Goal: Check status: Check status

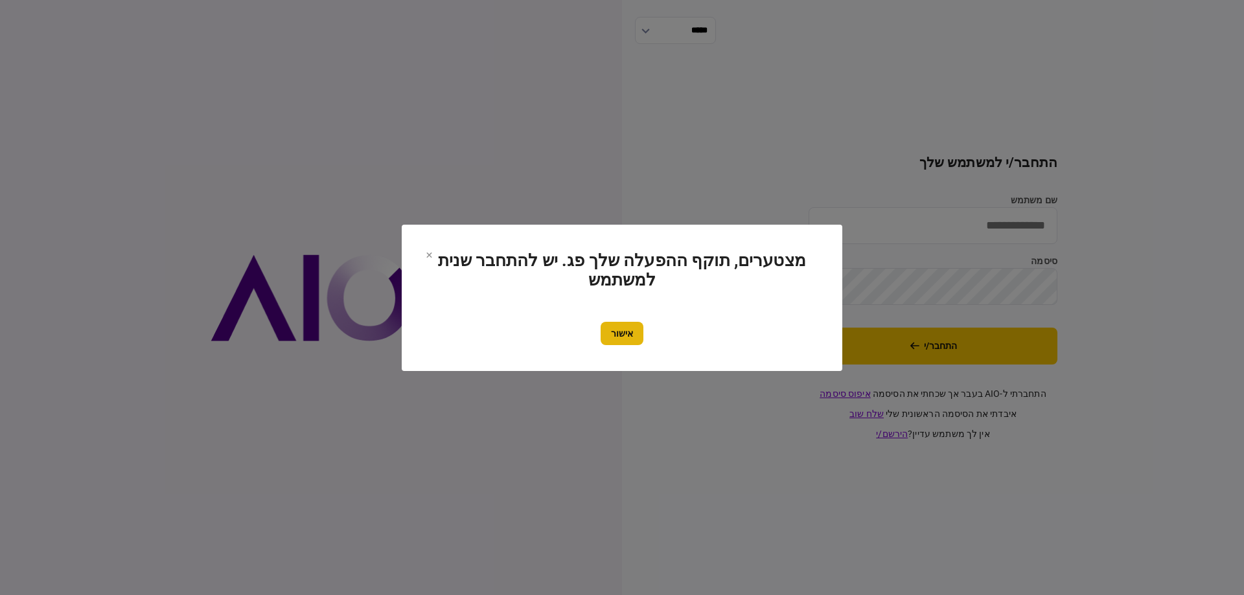
type input "*********"
click at [634, 339] on button "אישור" at bounding box center [622, 333] width 43 height 23
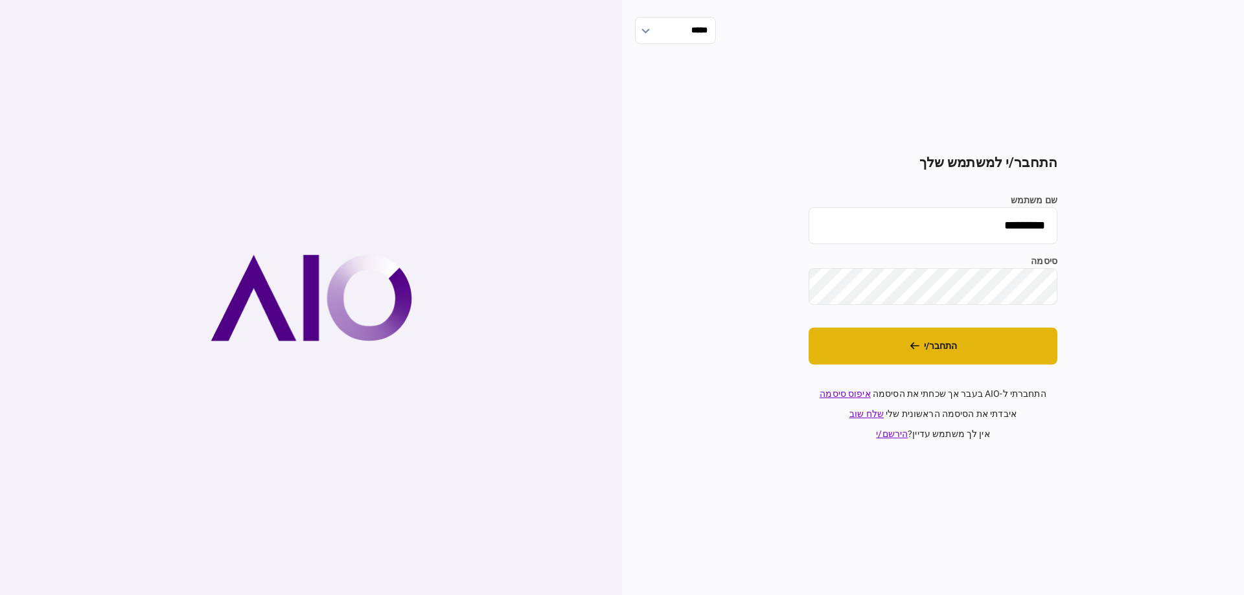
click at [930, 351] on button "התחבר/י" at bounding box center [932, 346] width 249 height 37
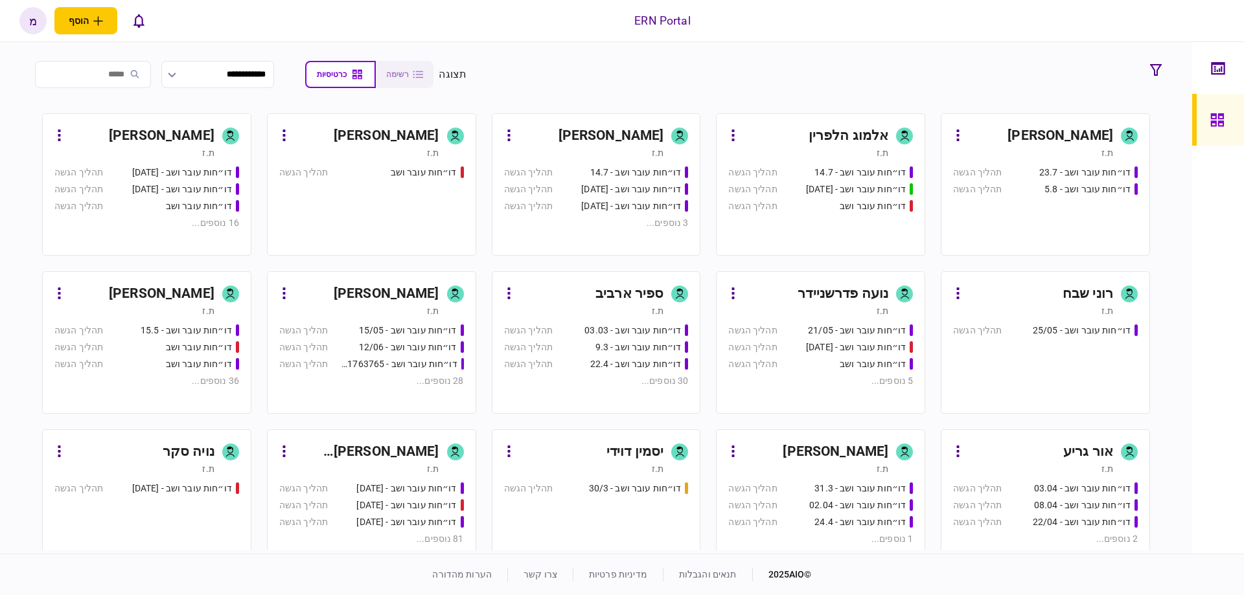
click at [422, 302] on div "משה רז" at bounding box center [387, 294] width 106 height 21
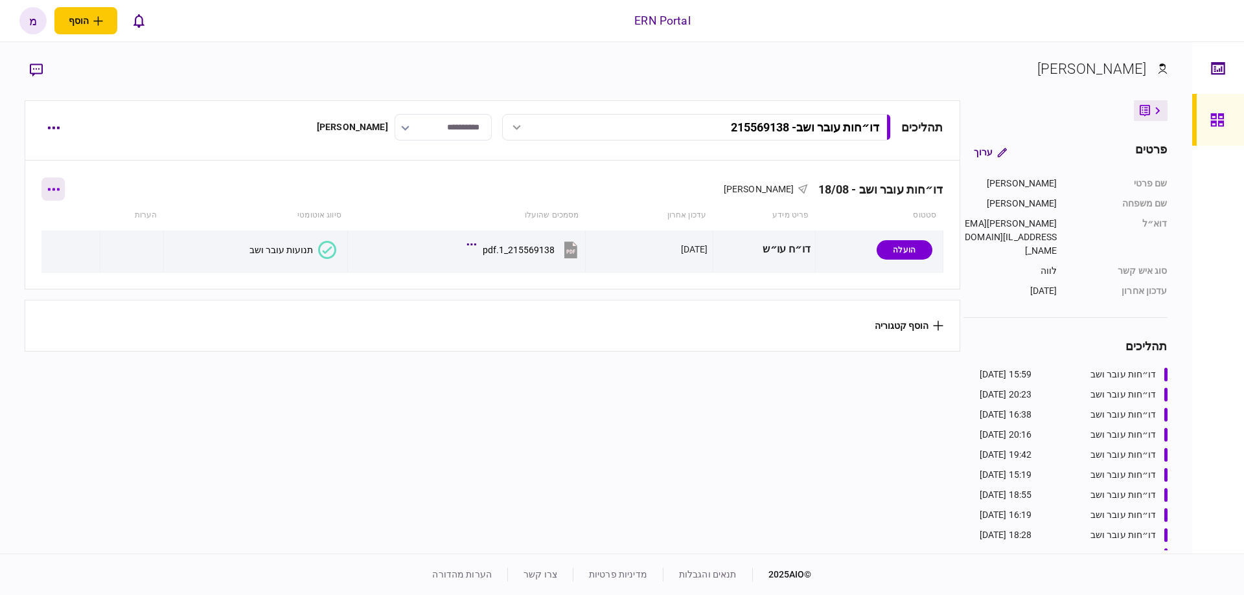
click at [65, 194] on button "button" at bounding box center [52, 188] width 23 height 23
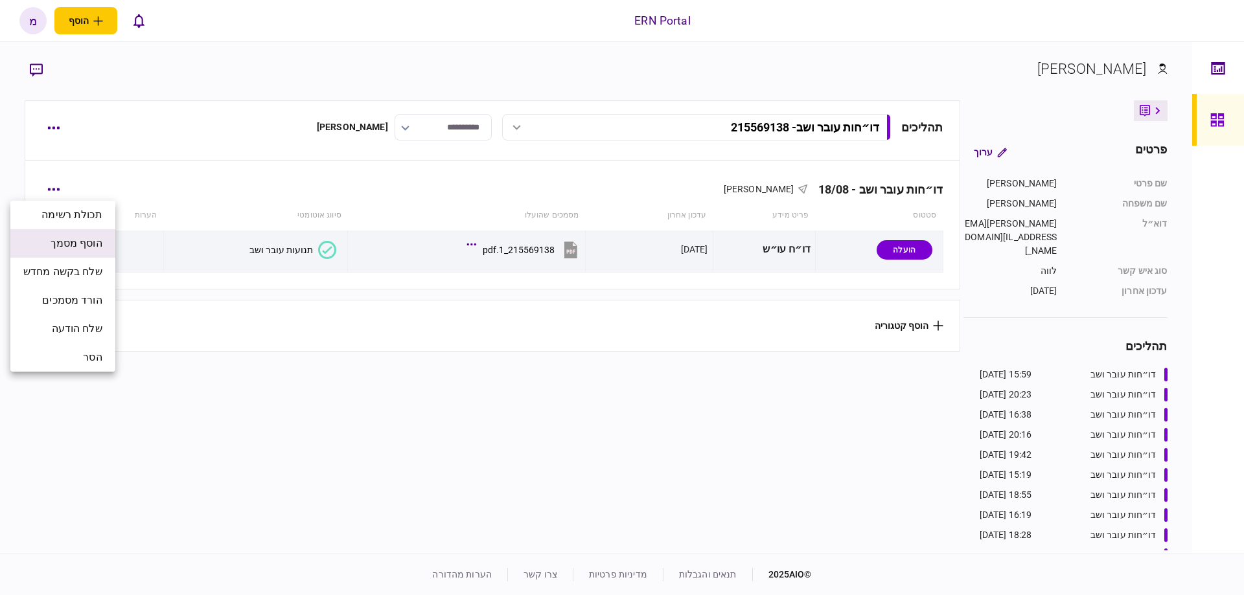
click at [102, 237] on span "הוסף מסמך" at bounding box center [77, 244] width 52 height 16
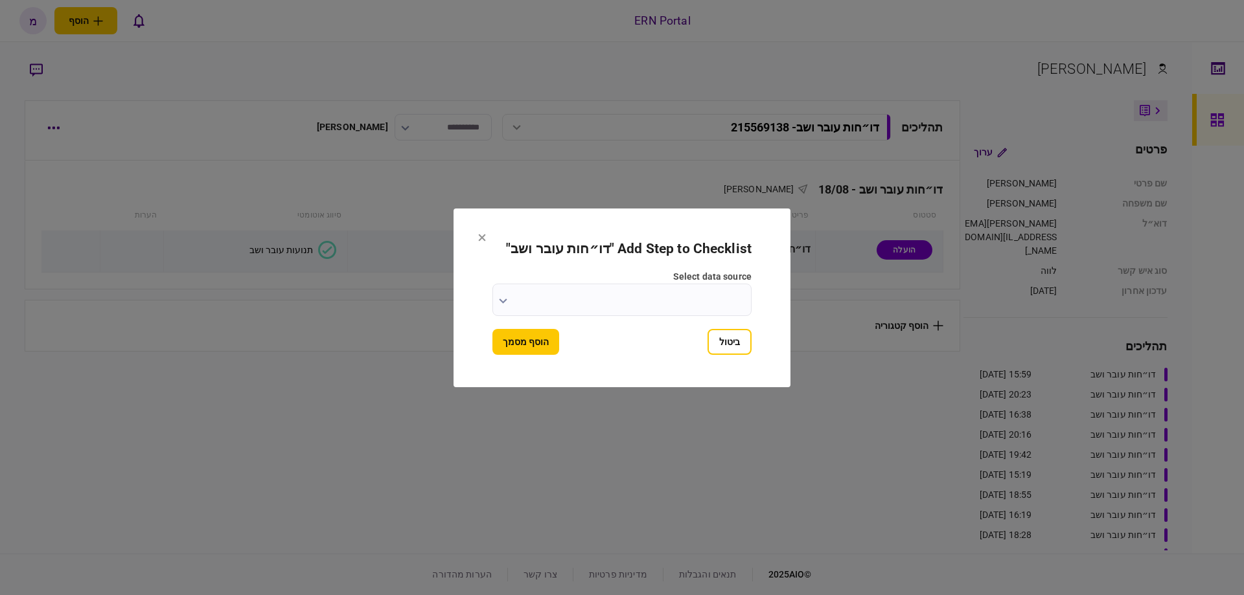
click at [475, 239] on section "Add Step to Checklist " דו״חות עובר ושב " select data source ביטול הוסף מסמך" at bounding box center [621, 298] width 337 height 179
click at [479, 238] on icon at bounding box center [482, 238] width 8 height 8
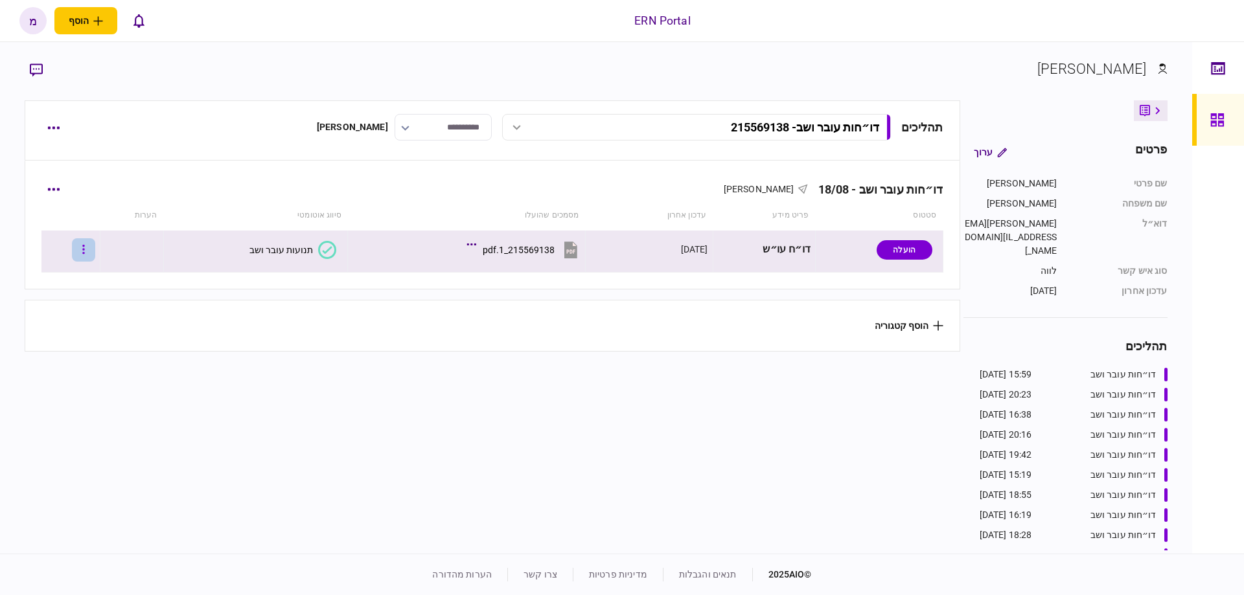
click at [85, 255] on icon "button" at bounding box center [83, 250] width 3 height 12
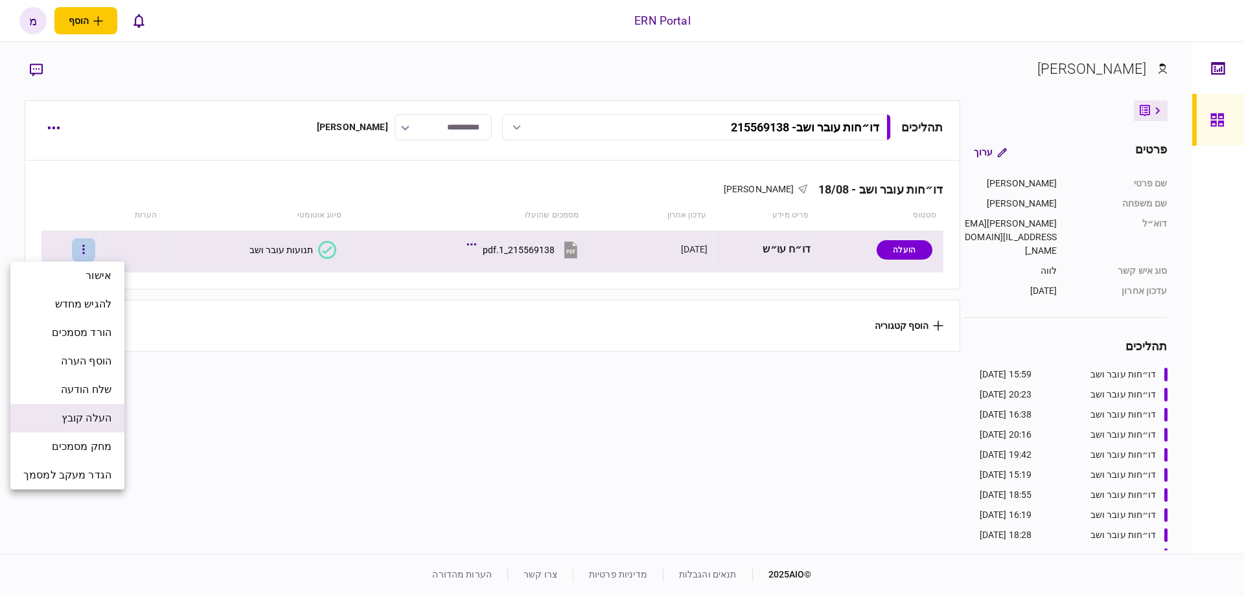
click at [97, 422] on span "העלה קובץ" at bounding box center [87, 419] width 50 height 16
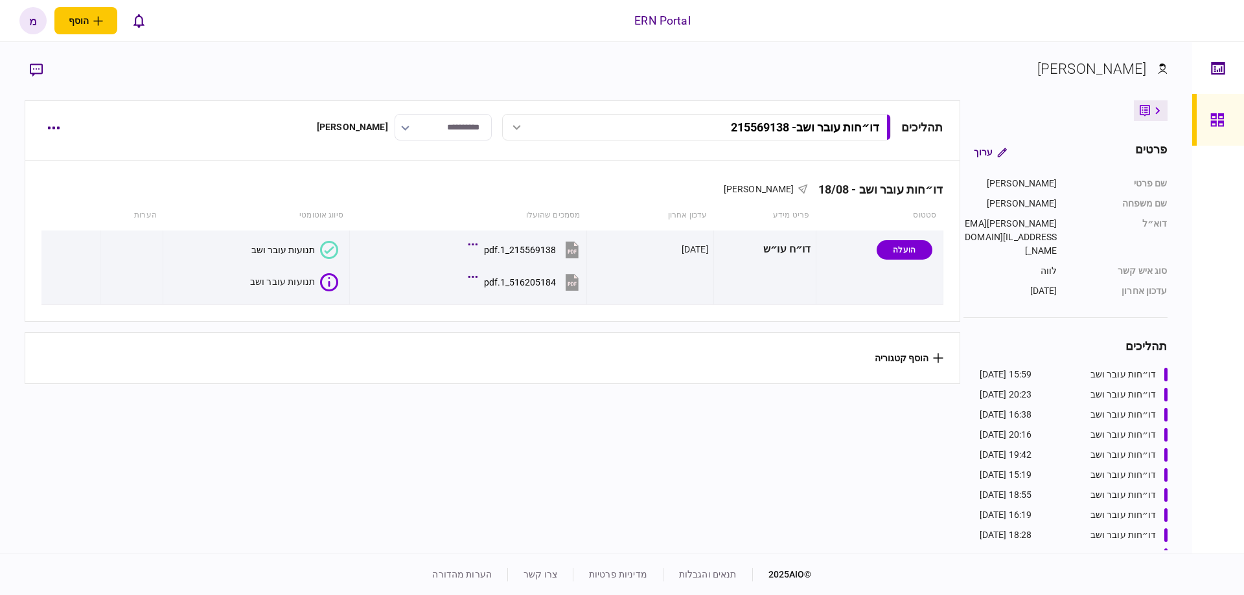
click at [469, 416] on section "תהליכים דו״חות עובר ושב - 215569138 דו״חות עובר ושב - 215569138 15:59 18/08/202…" at bounding box center [492, 325] width 935 height 450
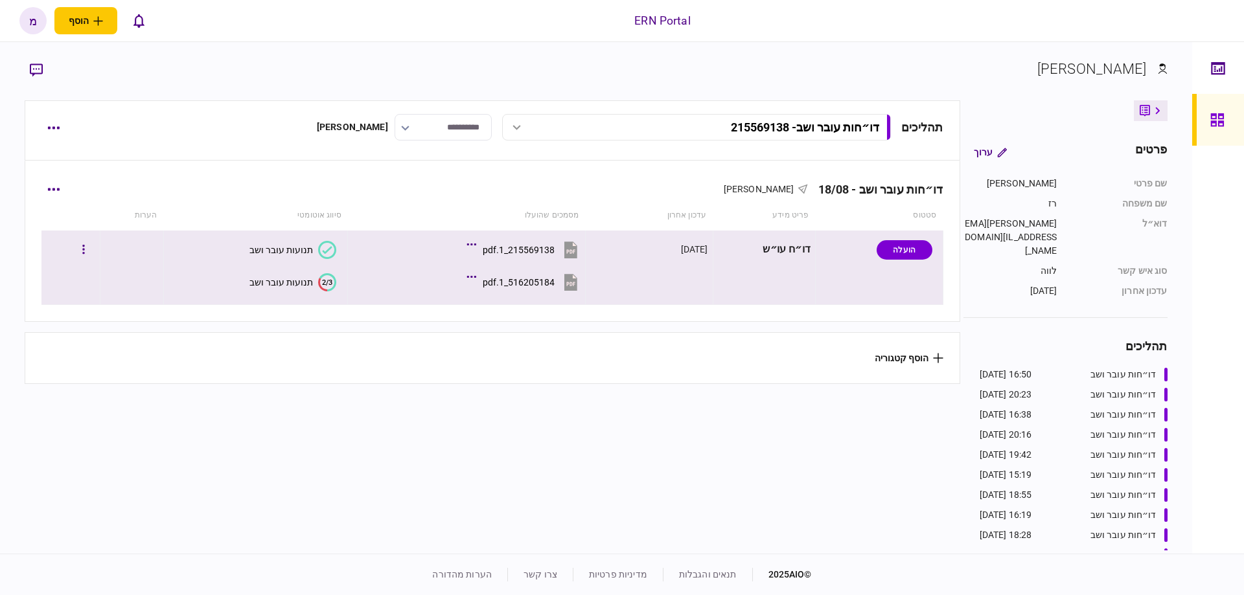
click at [318, 279] on icon at bounding box center [322, 285] width 9 height 14
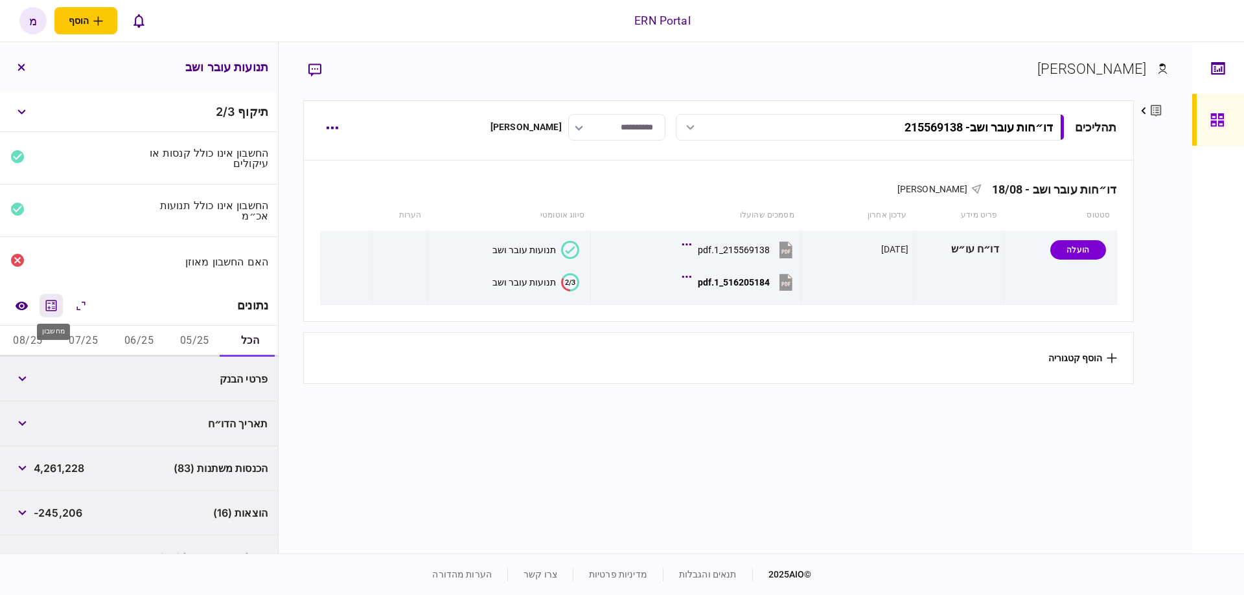
click at [45, 303] on button "מחשבון" at bounding box center [51, 305] width 23 height 23
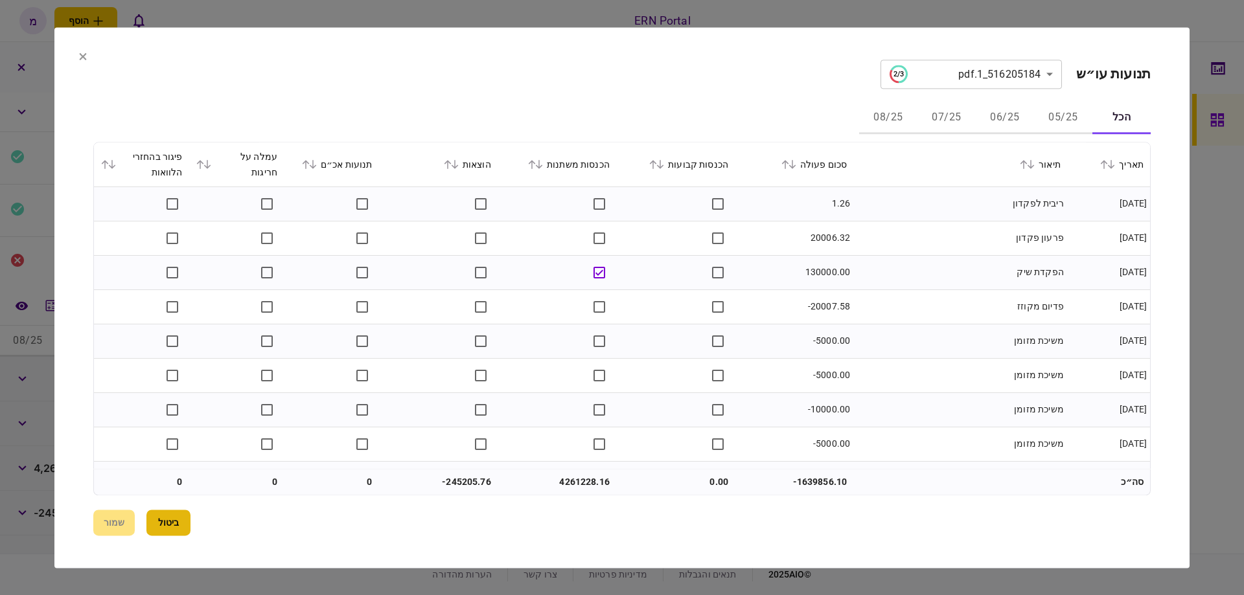
click at [181, 523] on button "ביטול" at bounding box center [168, 523] width 44 height 26
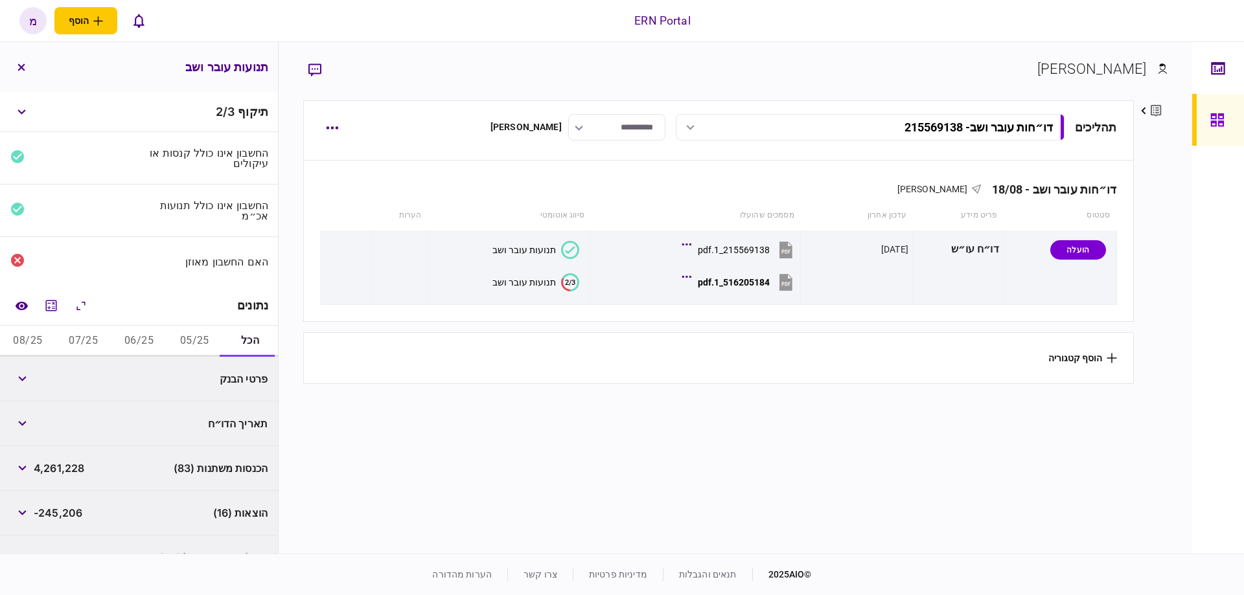
click at [188, 332] on button "05/25" at bounding box center [194, 341] width 56 height 31
click at [30, 416] on button "button" at bounding box center [21, 423] width 23 height 23
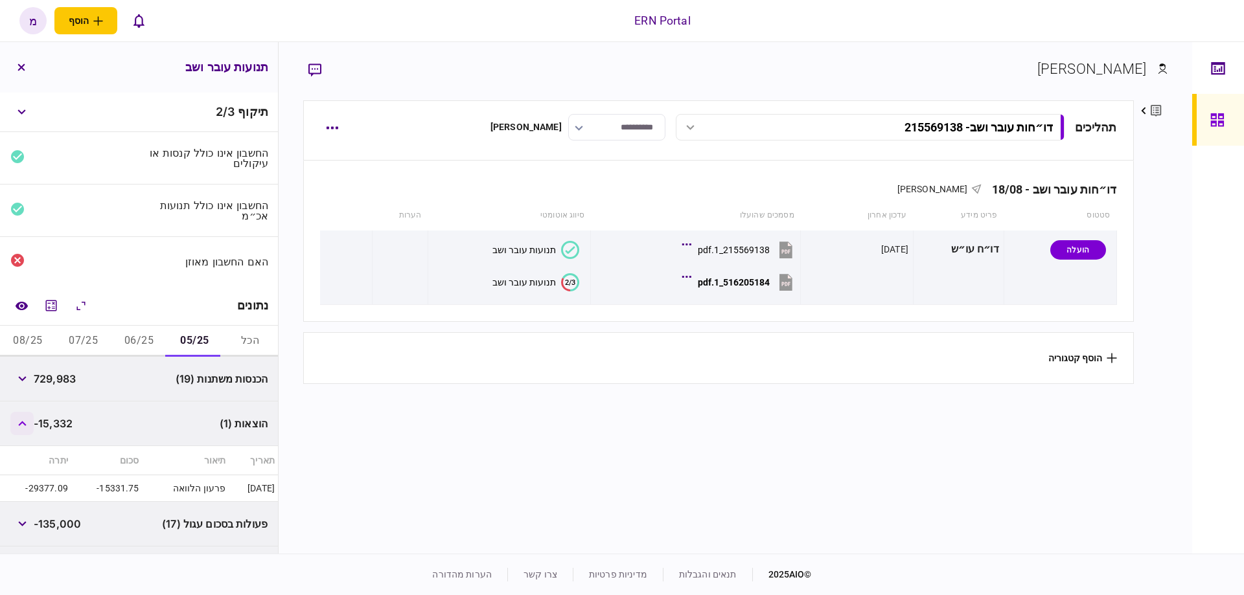
click at [27, 421] on icon "button" at bounding box center [22, 423] width 8 height 5
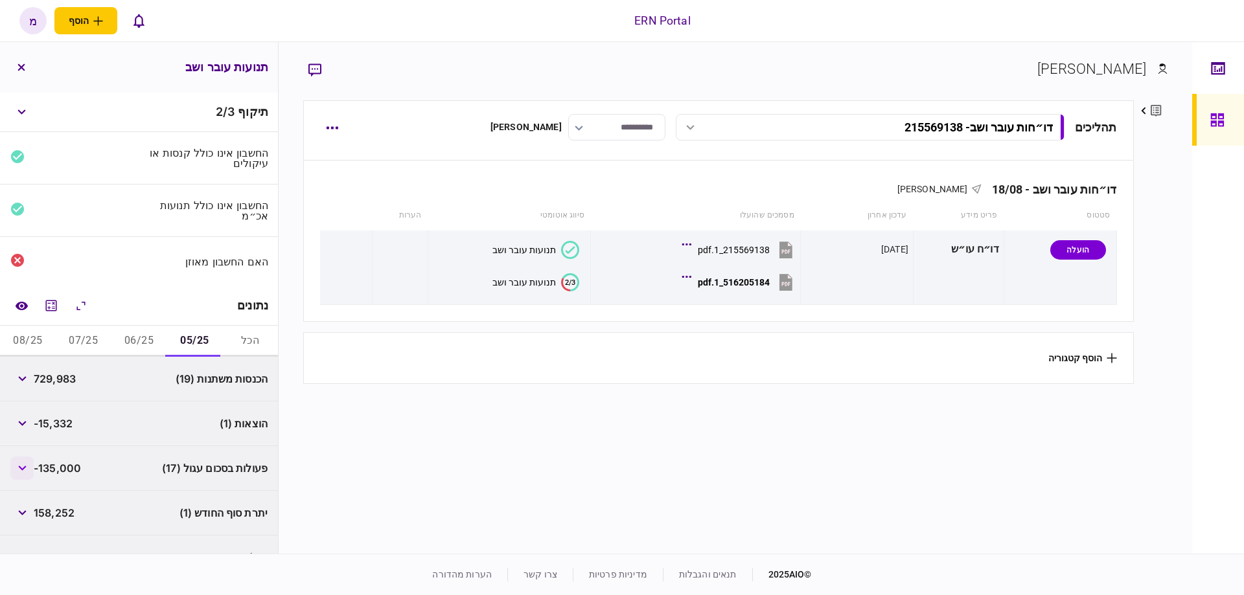
click at [26, 466] on icon "button" at bounding box center [22, 468] width 8 height 5
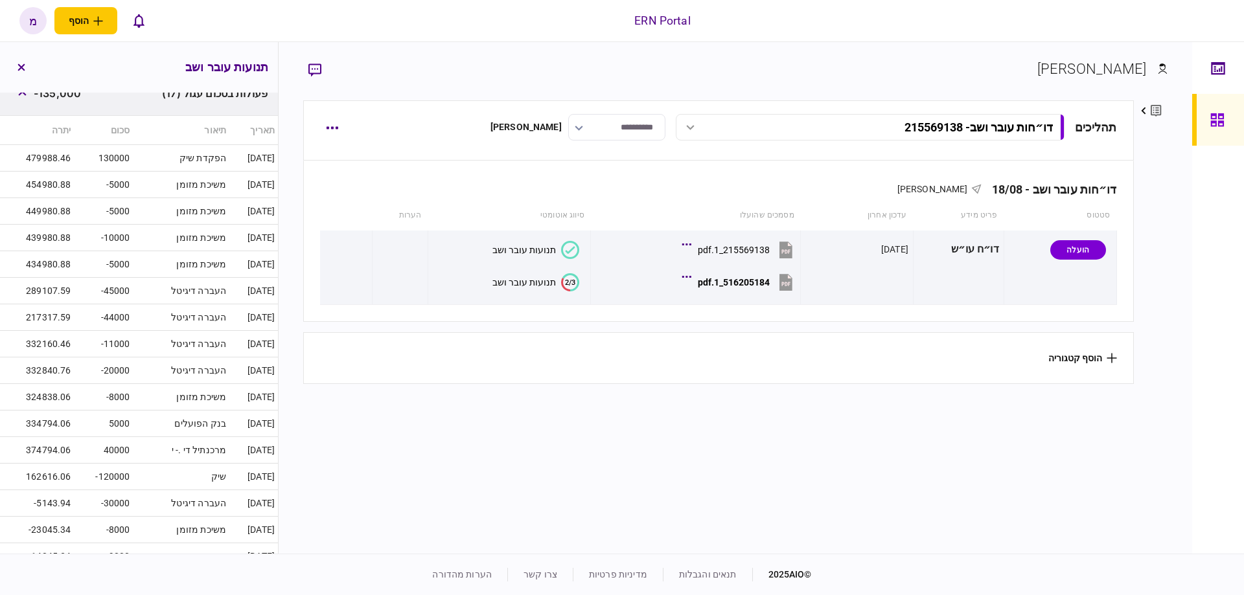
scroll to position [310, 0]
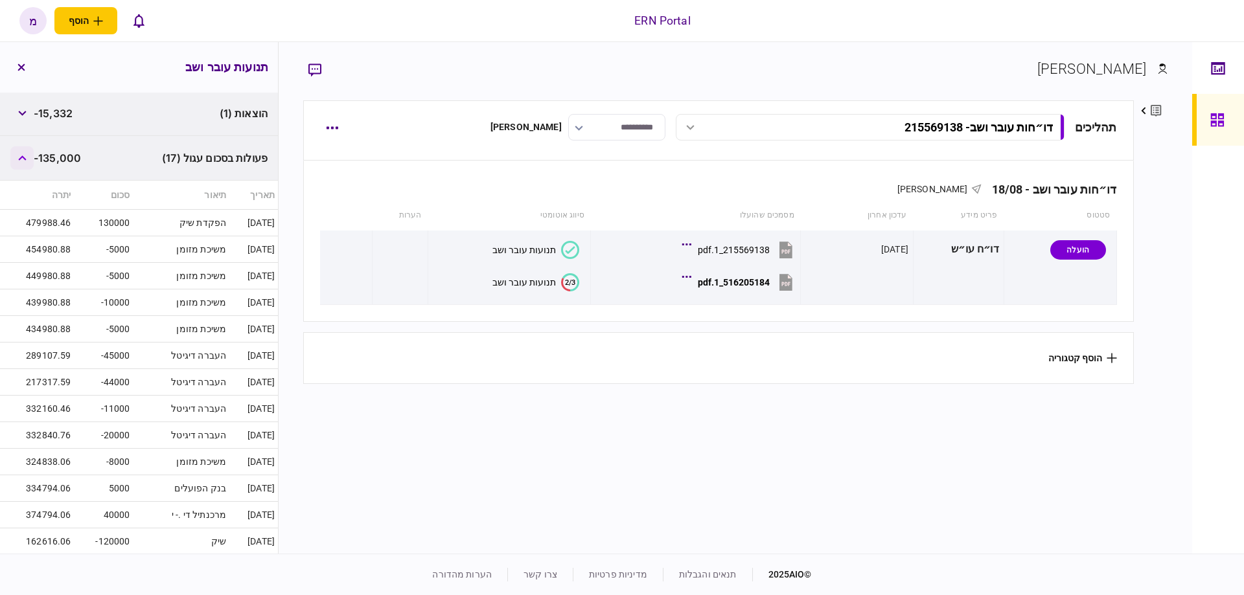
click at [29, 159] on button "button" at bounding box center [21, 157] width 23 height 23
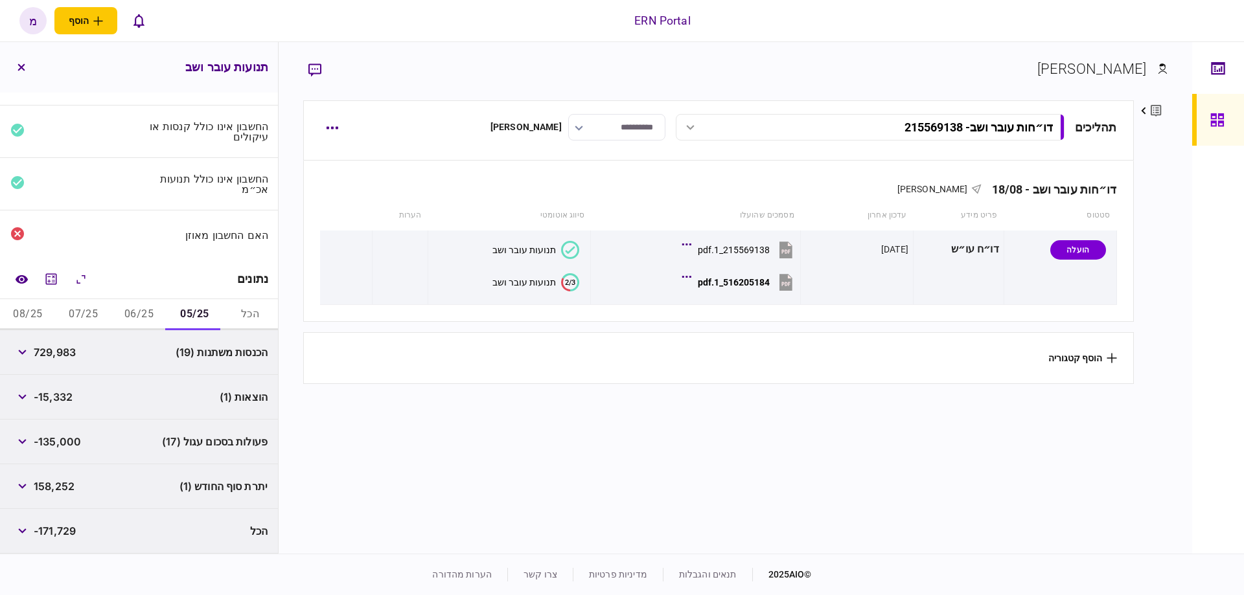
scroll to position [24, 0]
click at [25, 487] on icon "button" at bounding box center [22, 489] width 8 height 5
click at [27, 487] on icon "button" at bounding box center [22, 489] width 8 height 5
click at [181, 251] on div "האם החשבון מאוזן" at bounding box center [139, 237] width 278 height 49
click at [143, 312] on button "06/25" at bounding box center [139, 317] width 56 height 31
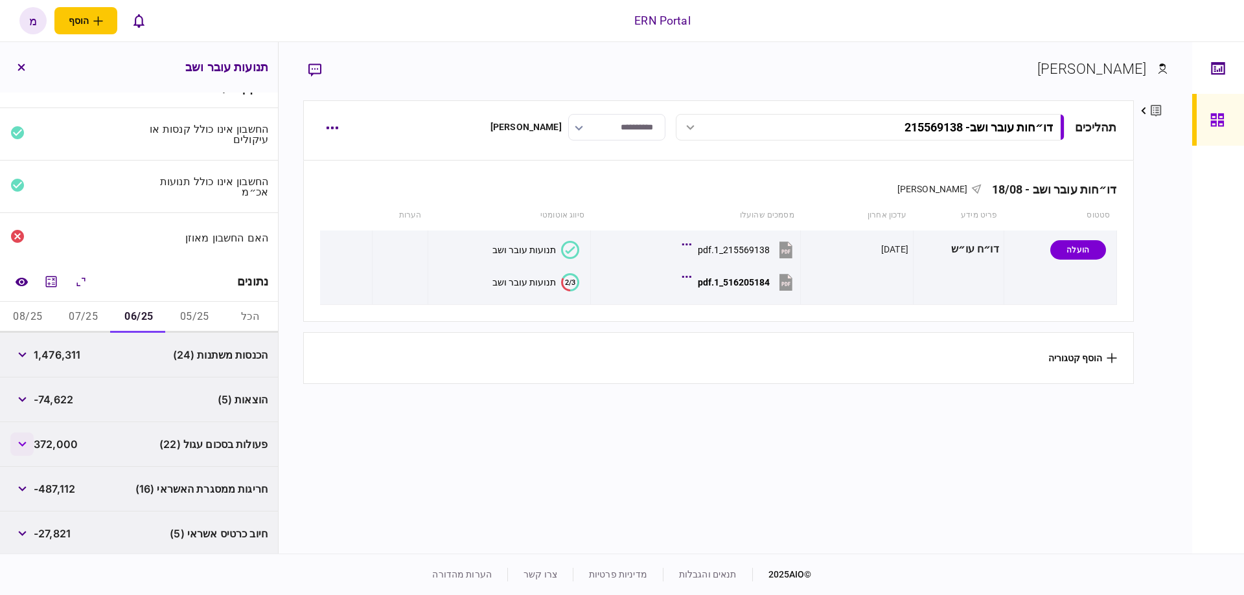
click at [25, 448] on button "button" at bounding box center [21, 444] width 23 height 23
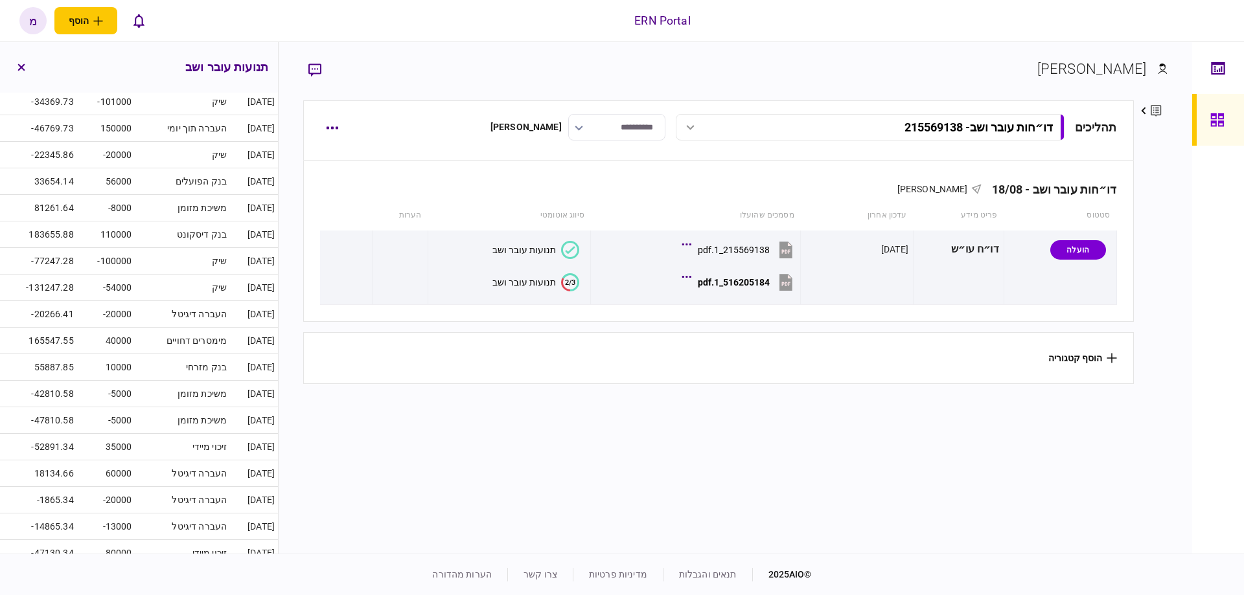
scroll to position [612, 0]
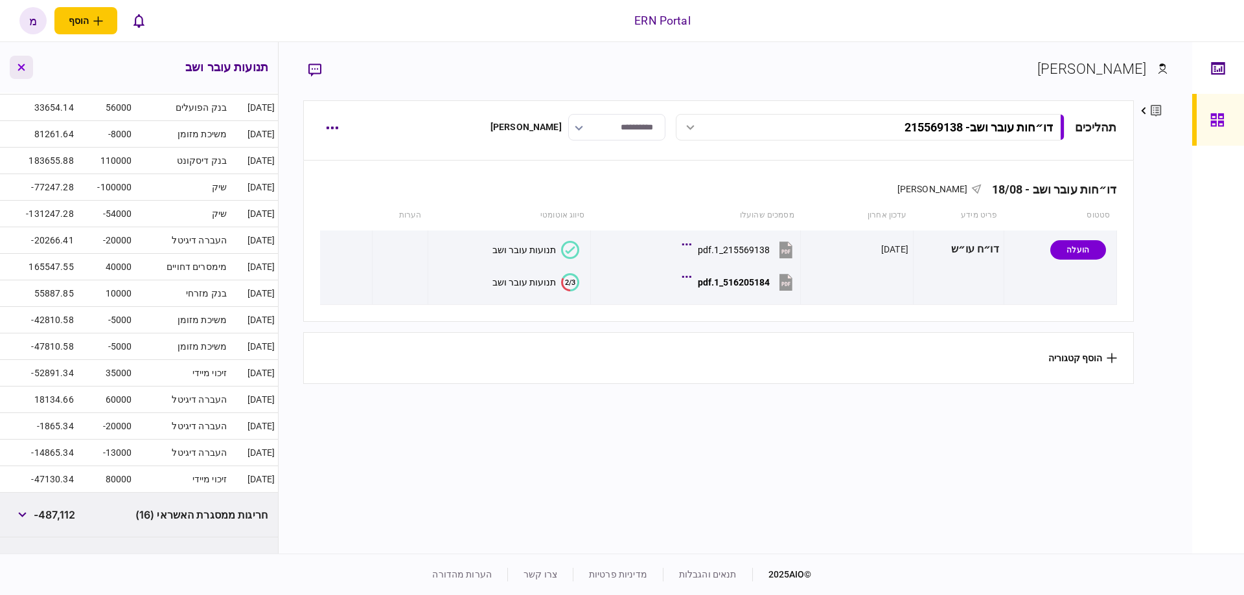
click at [29, 69] on button "button" at bounding box center [21, 67] width 23 height 23
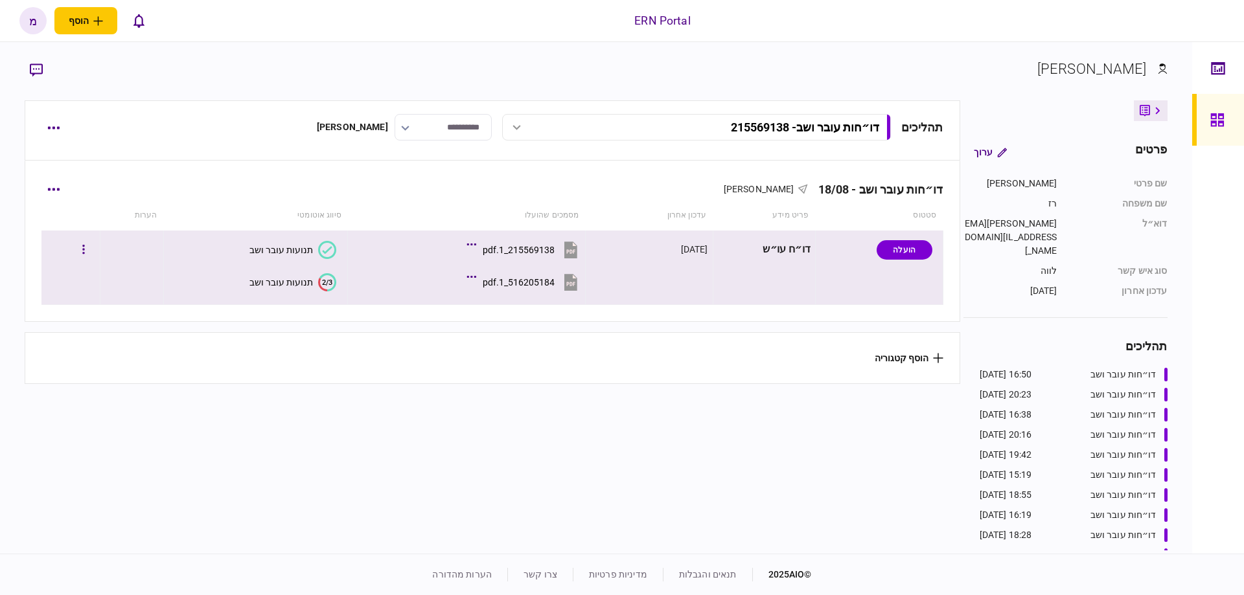
click at [318, 284] on icon at bounding box center [322, 285] width 9 height 14
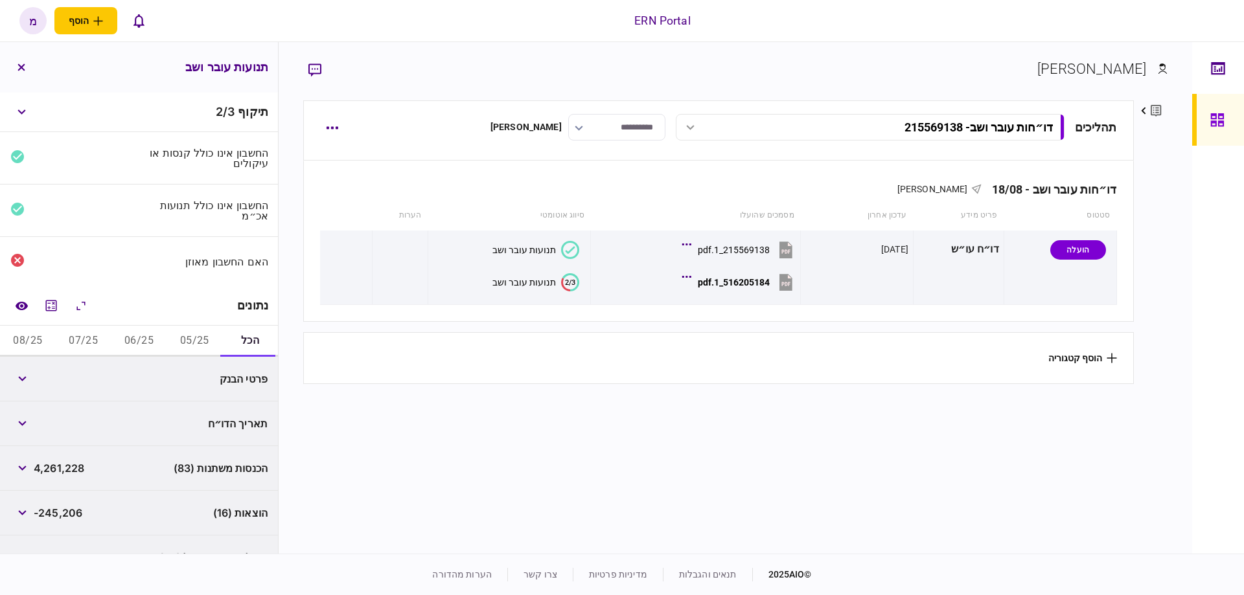
click at [82, 341] on button "07/25" at bounding box center [84, 341] width 56 height 31
click at [134, 330] on button "06/25" at bounding box center [139, 341] width 56 height 31
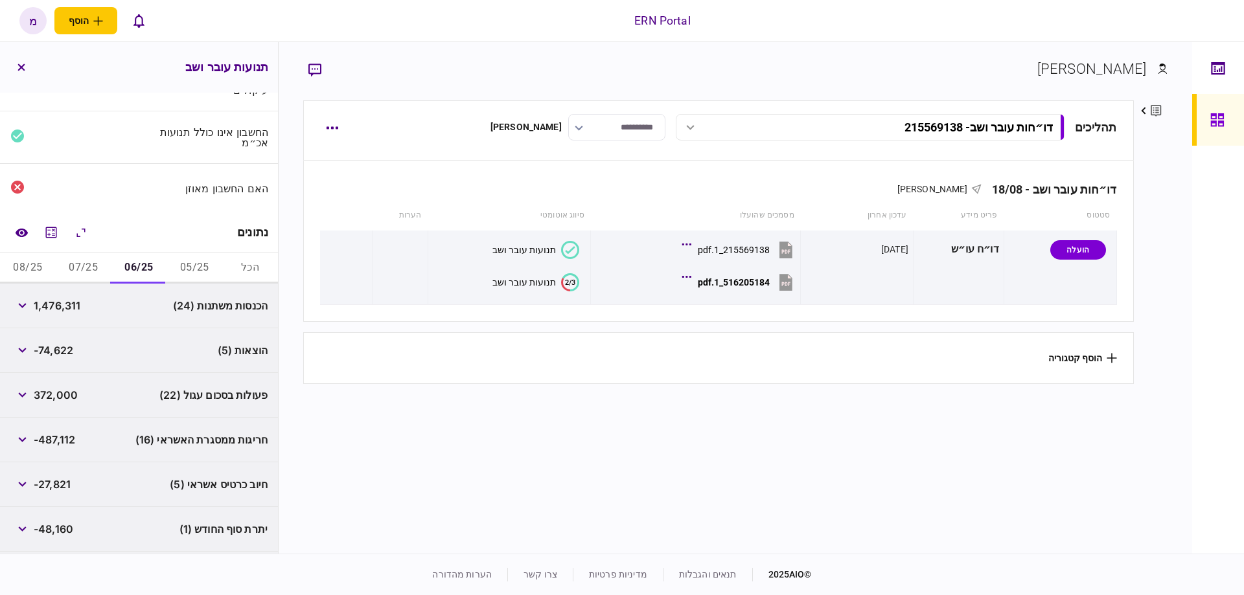
scroll to position [113, 0]
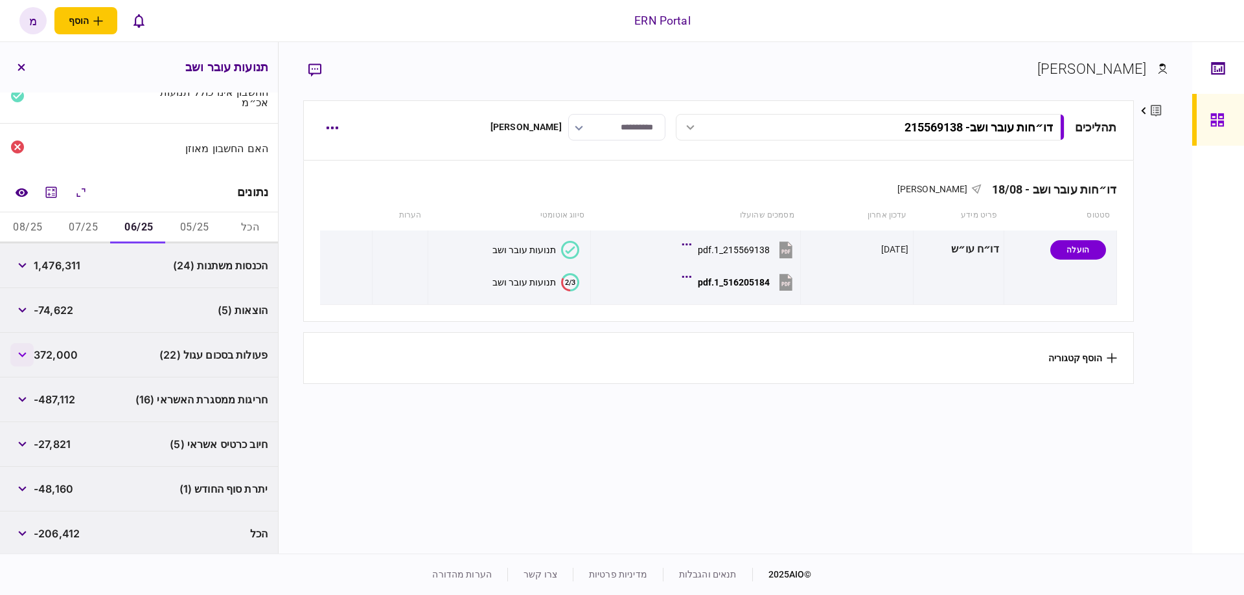
click at [20, 348] on button "button" at bounding box center [21, 354] width 23 height 23
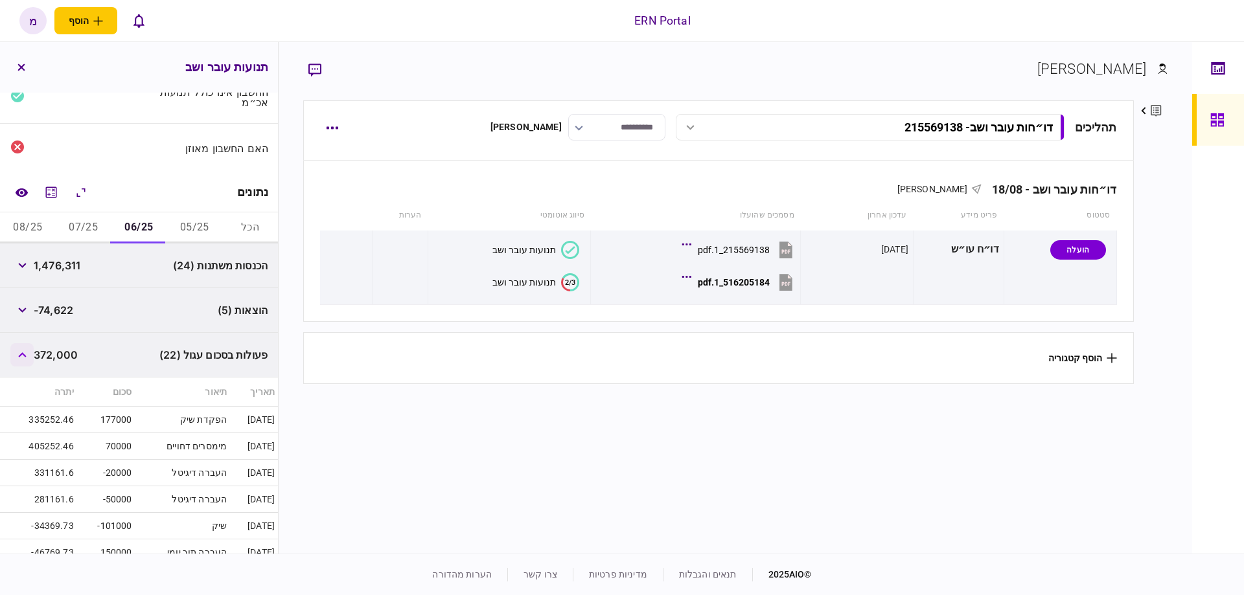
click at [23, 352] on icon "button" at bounding box center [22, 354] width 8 height 5
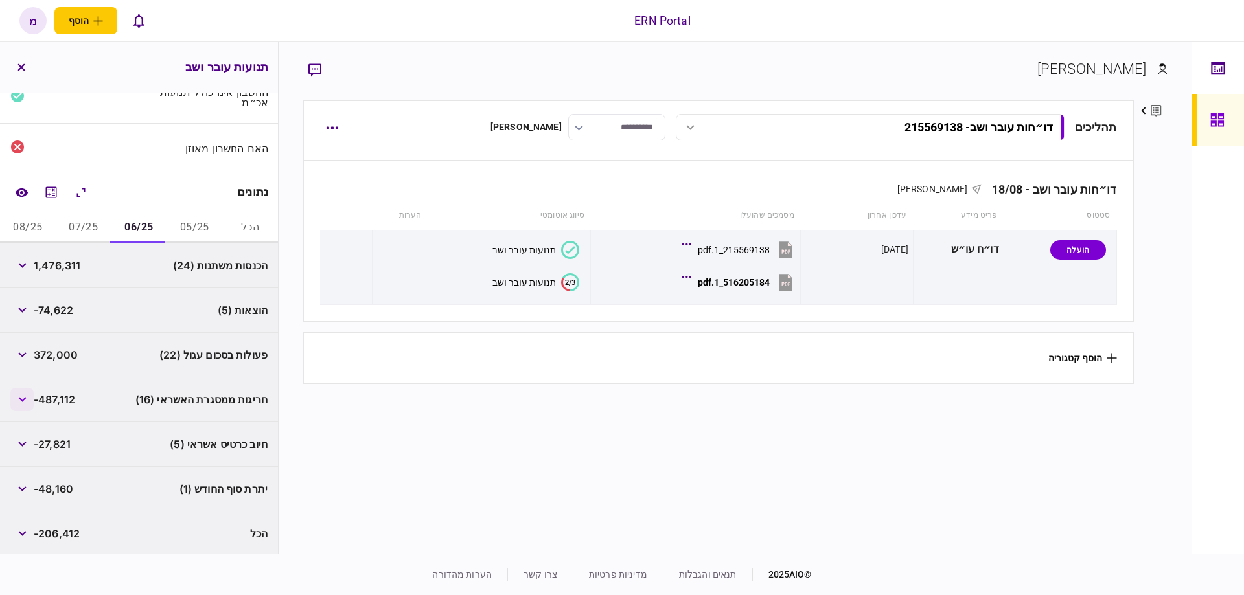
click at [29, 393] on button "button" at bounding box center [21, 399] width 23 height 23
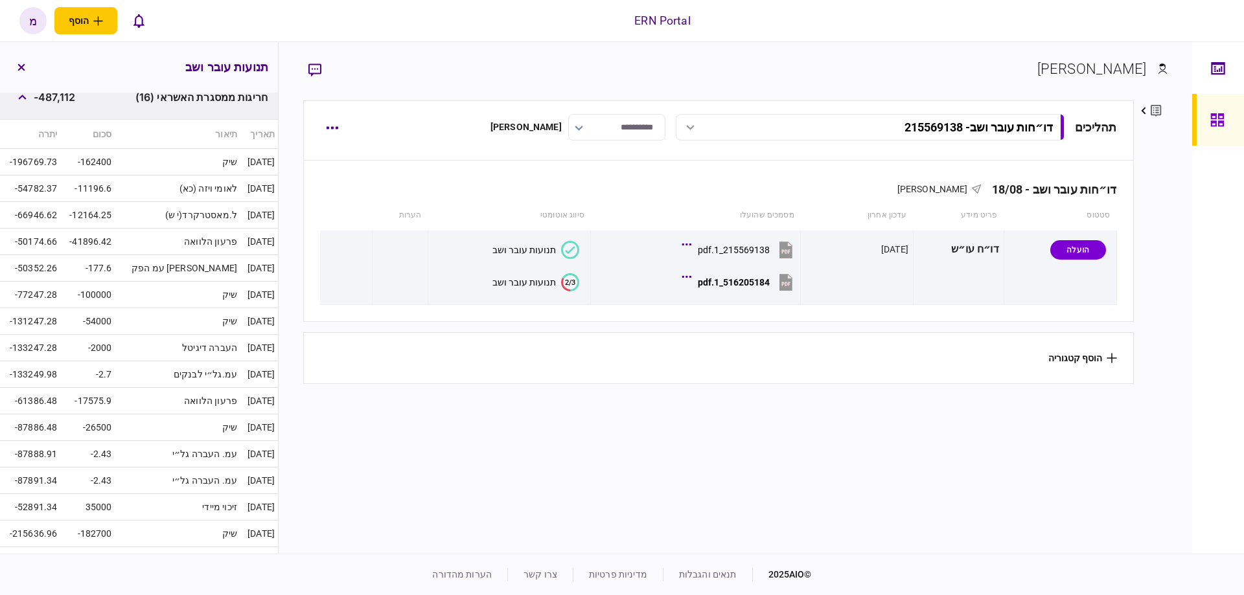
scroll to position [286, 0]
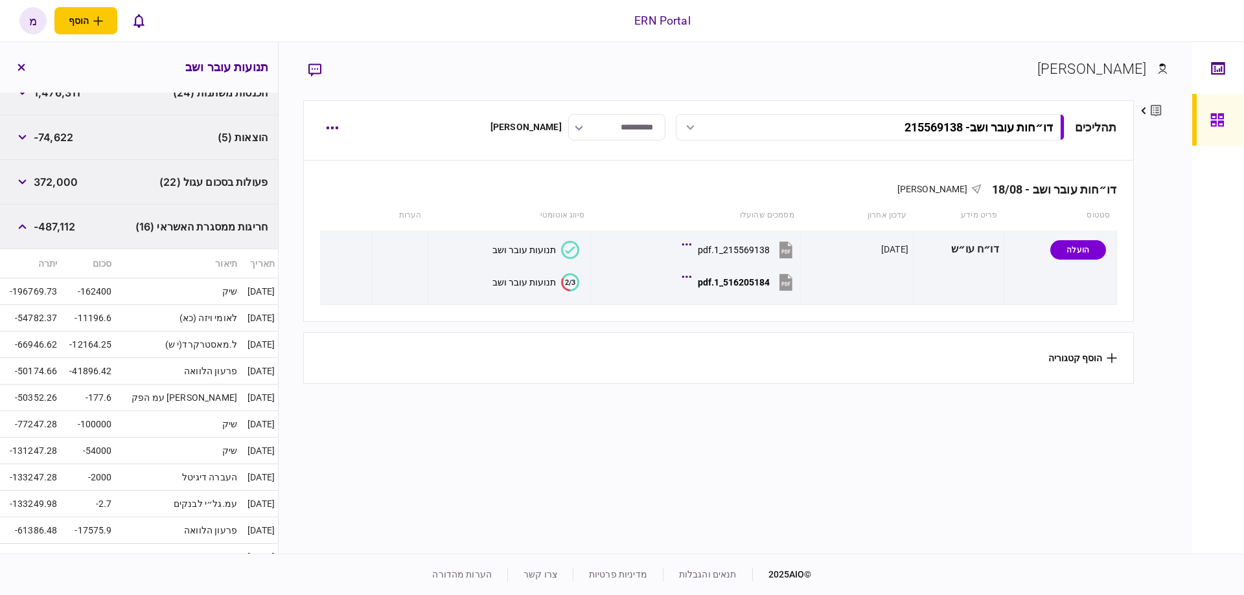
click at [30, 237] on div "חריגות ממסגרת האשראי (16) -487,112" at bounding box center [139, 227] width 278 height 45
click at [29, 233] on button "button" at bounding box center [21, 226] width 23 height 23
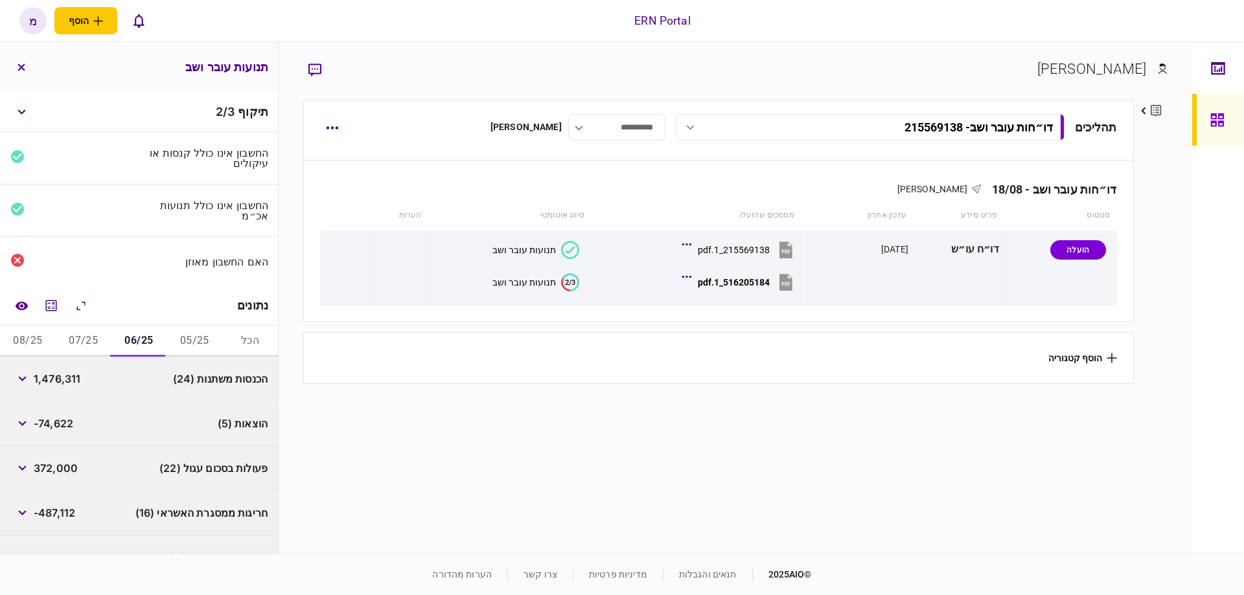
scroll to position [113, 0]
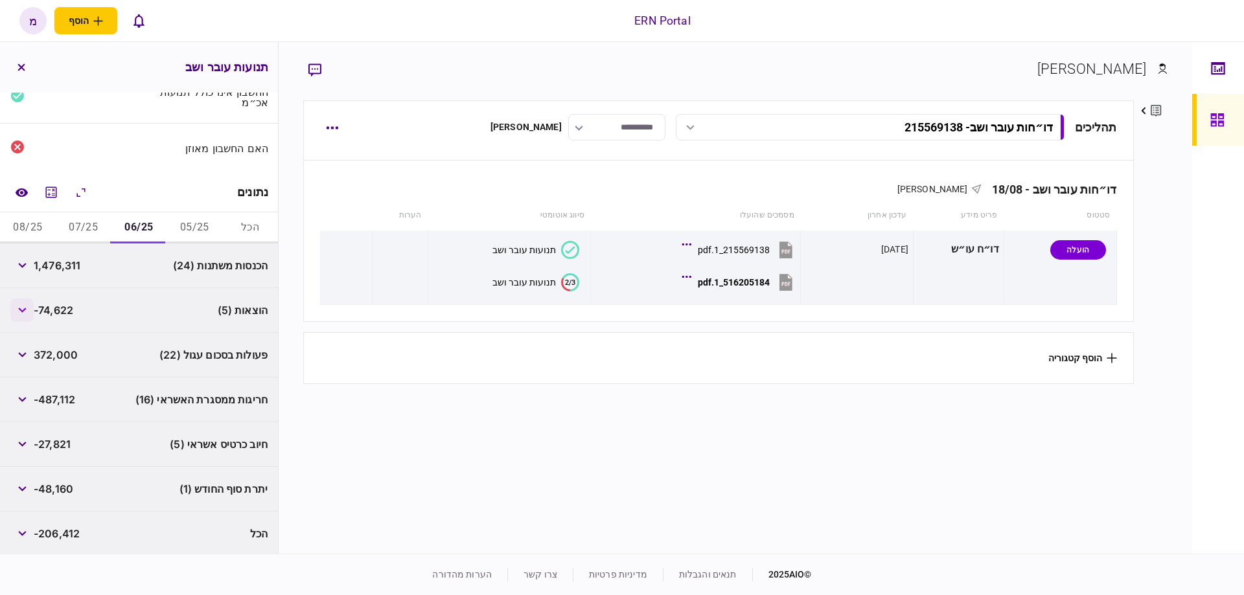
click at [27, 303] on button "button" at bounding box center [21, 310] width 23 height 23
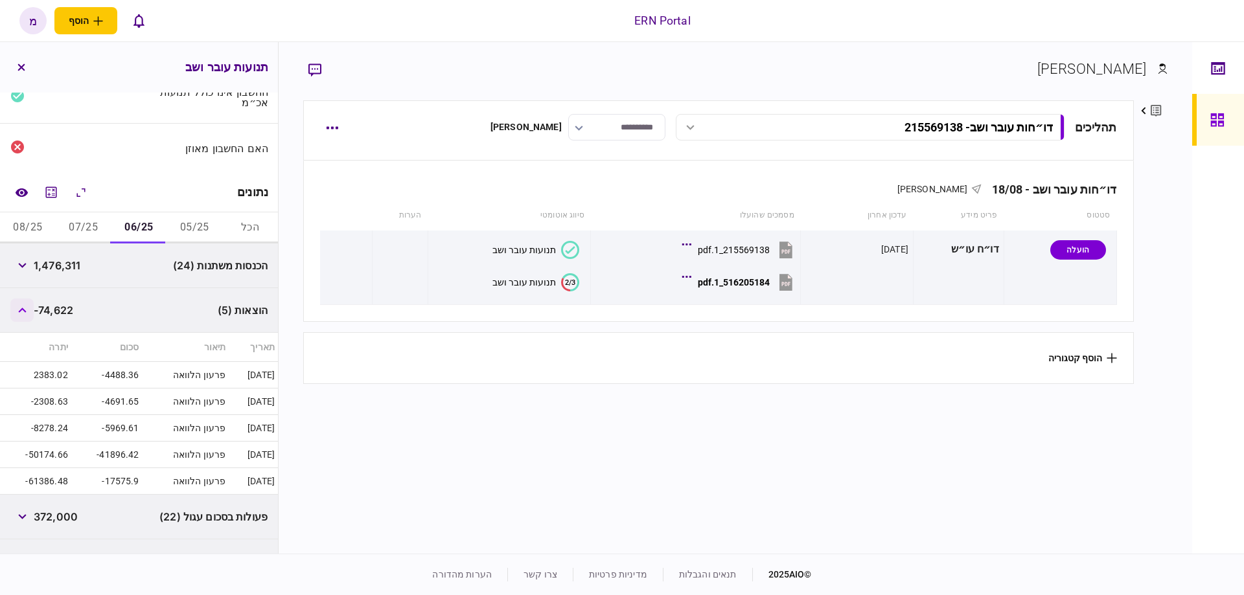
click at [28, 304] on button "button" at bounding box center [21, 310] width 23 height 23
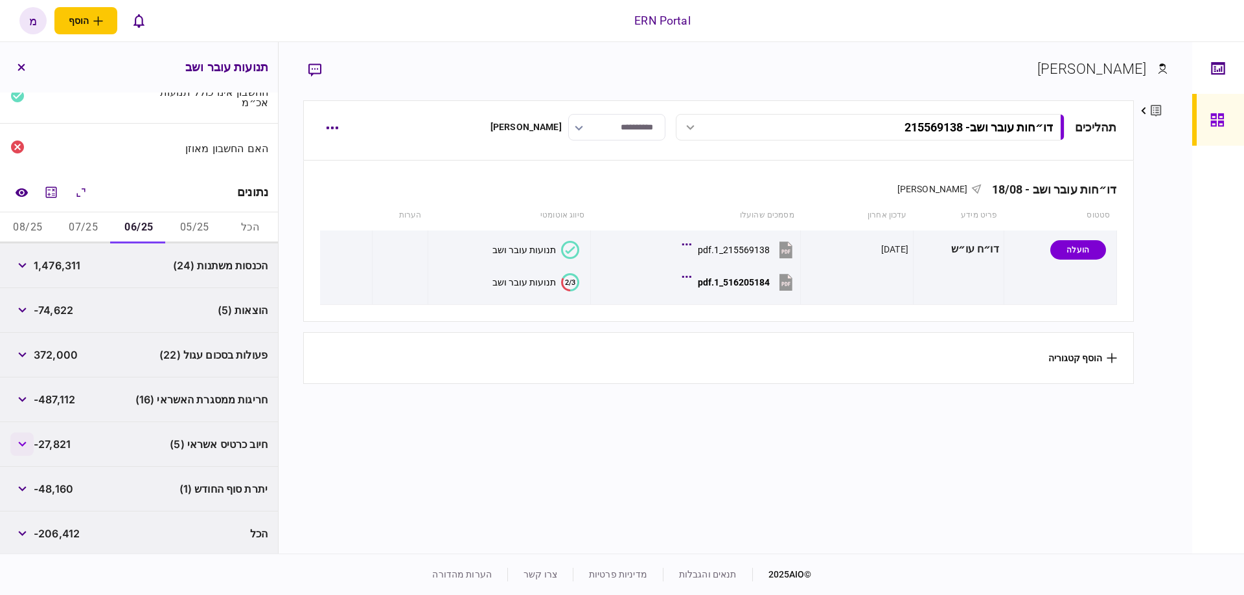
click at [25, 438] on button "button" at bounding box center [21, 444] width 23 height 23
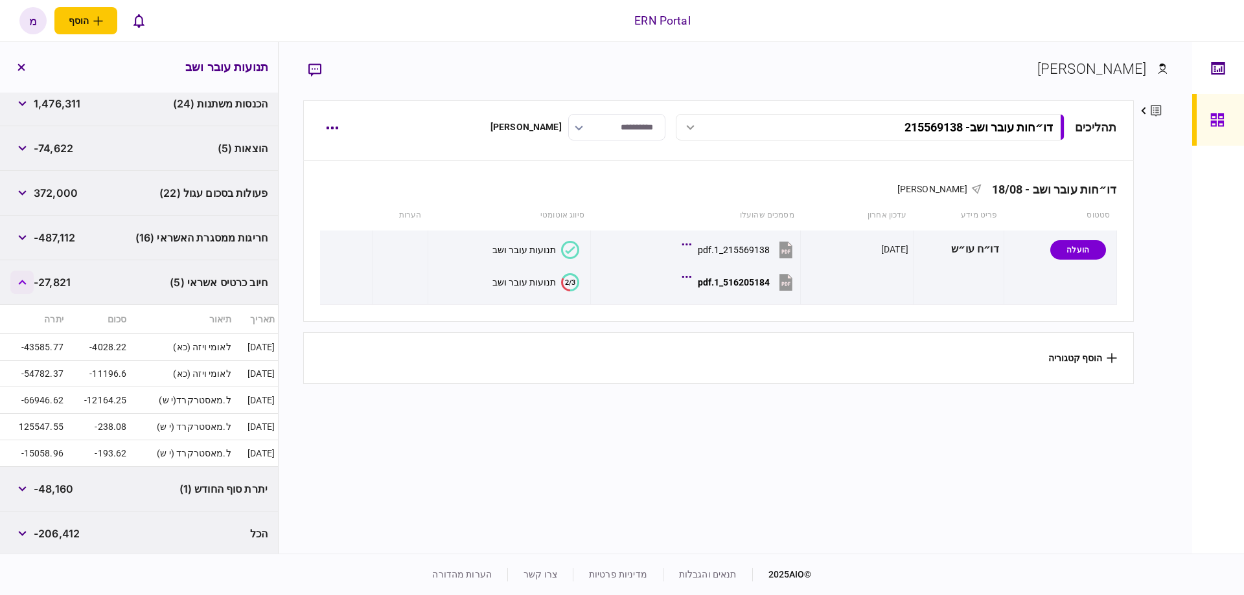
click at [25, 289] on button "button" at bounding box center [21, 282] width 23 height 23
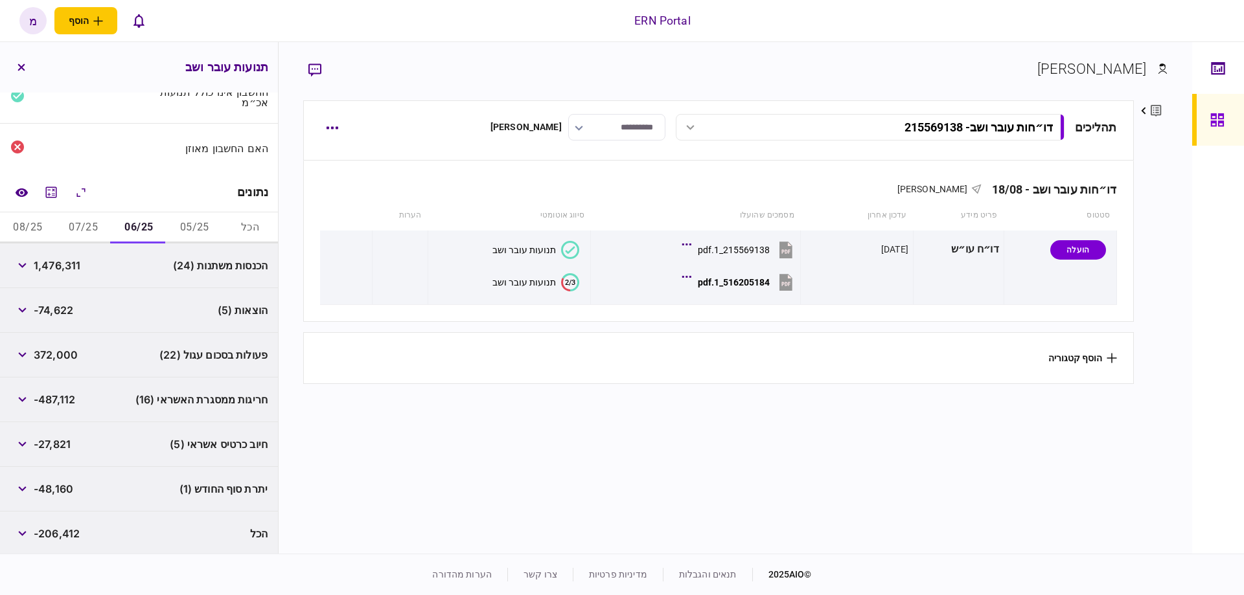
click at [93, 233] on button "07/25" at bounding box center [84, 227] width 56 height 31
click at [27, 316] on button "button" at bounding box center [21, 310] width 23 height 23
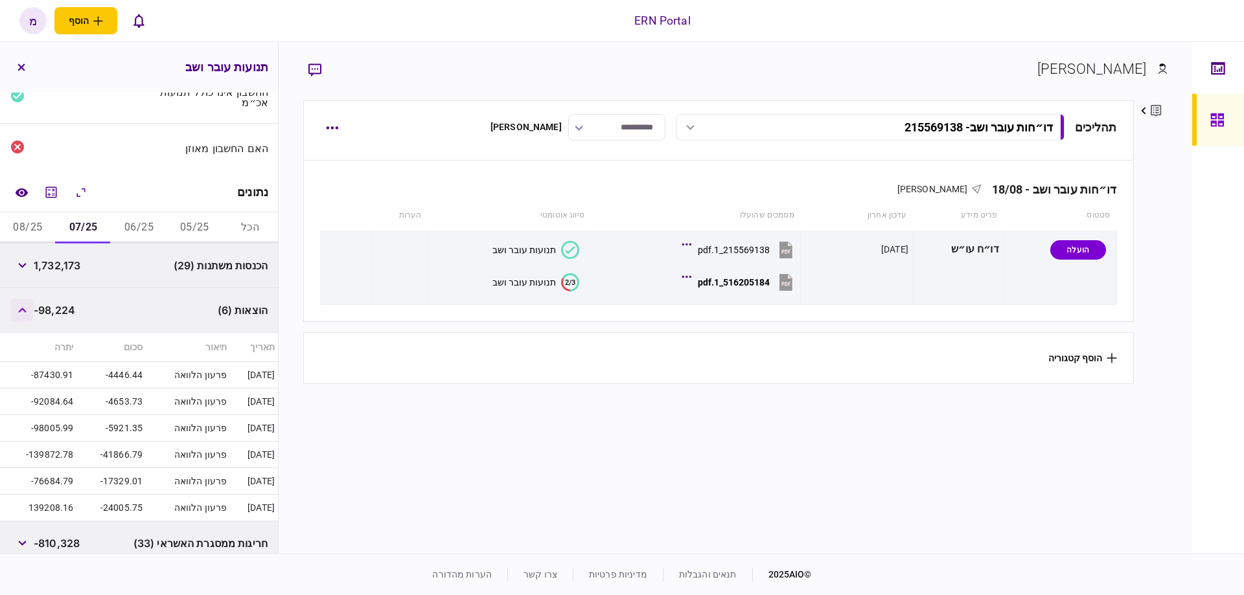
click at [27, 314] on button "button" at bounding box center [21, 310] width 23 height 23
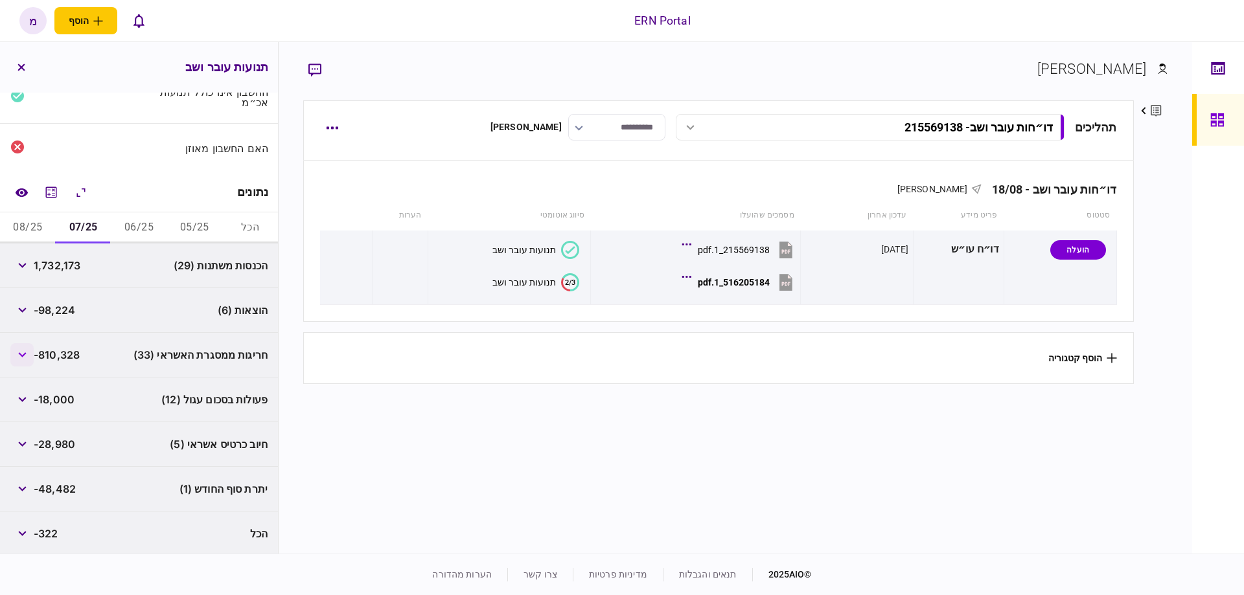
click at [30, 352] on button "button" at bounding box center [21, 354] width 23 height 23
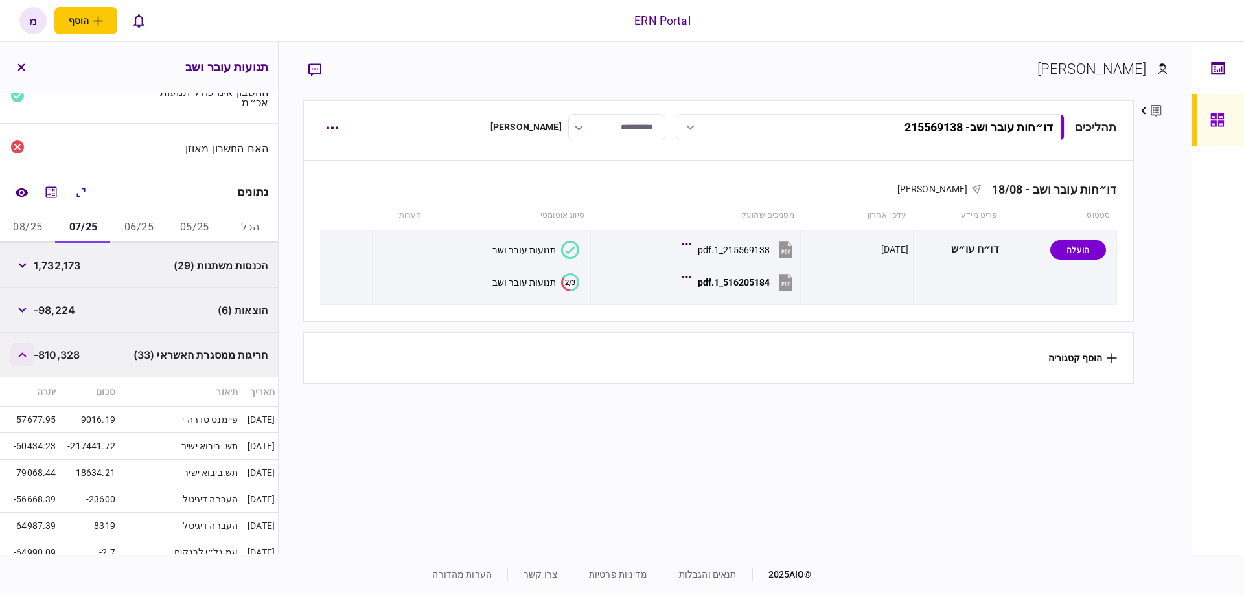
click at [31, 352] on button "button" at bounding box center [21, 354] width 23 height 23
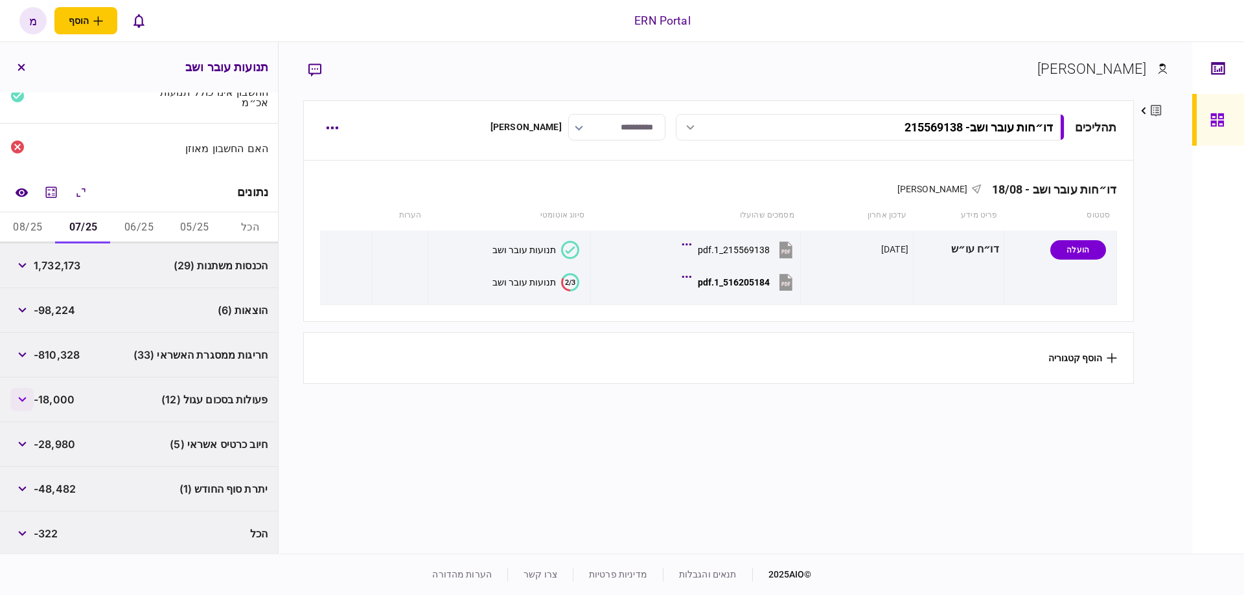
click at [31, 396] on button "button" at bounding box center [21, 399] width 23 height 23
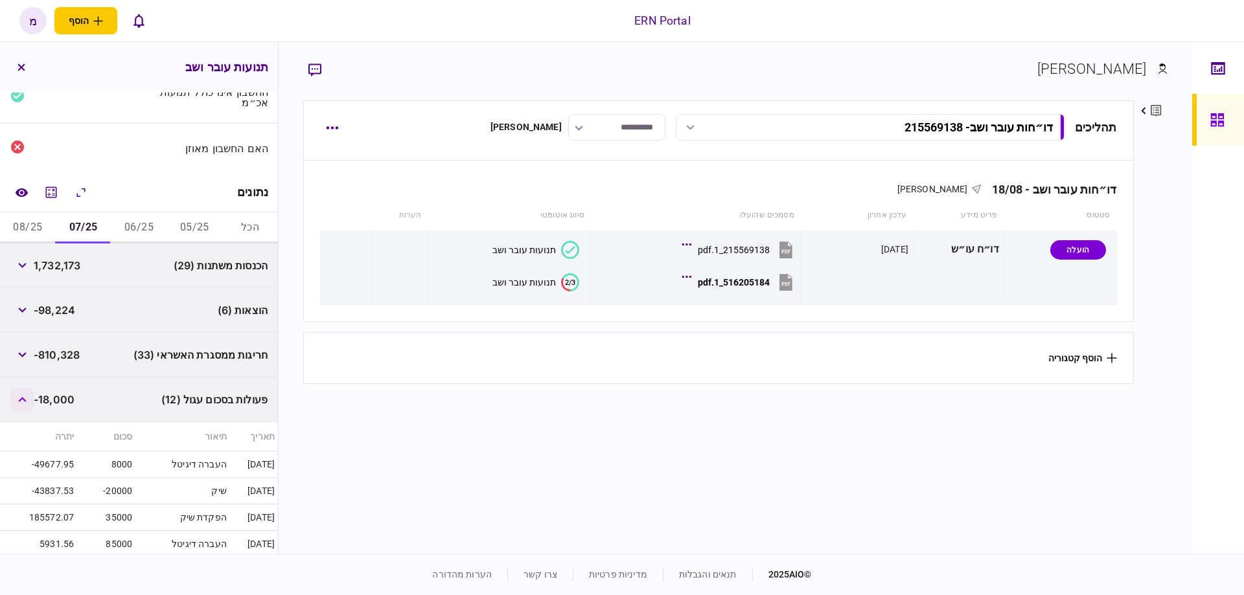
scroll to position [187, 0]
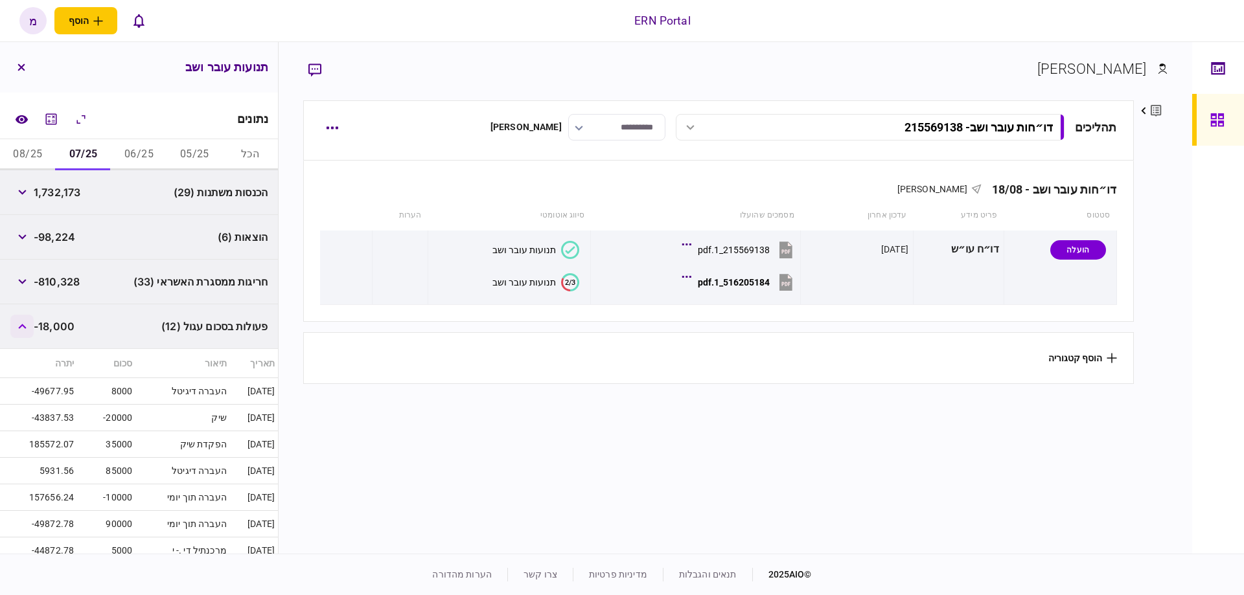
click at [30, 330] on button "button" at bounding box center [21, 326] width 23 height 23
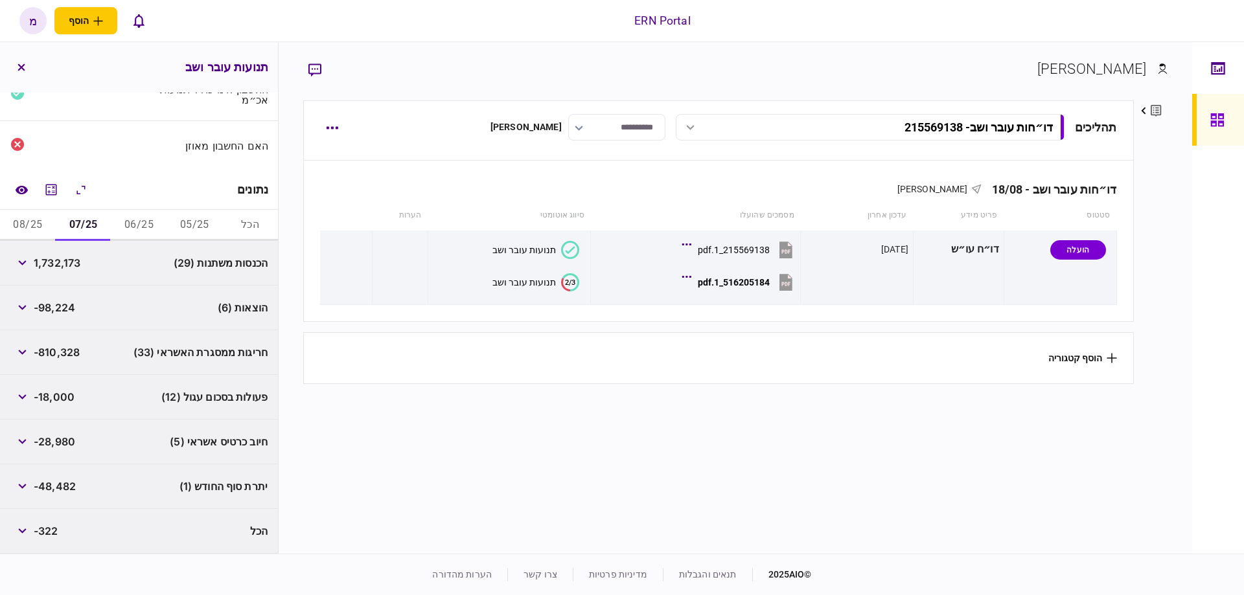
scroll to position [113, 0]
click at [38, 238] on button "08/25" at bounding box center [28, 227] width 56 height 31
click at [26, 317] on button "button" at bounding box center [21, 310] width 23 height 23
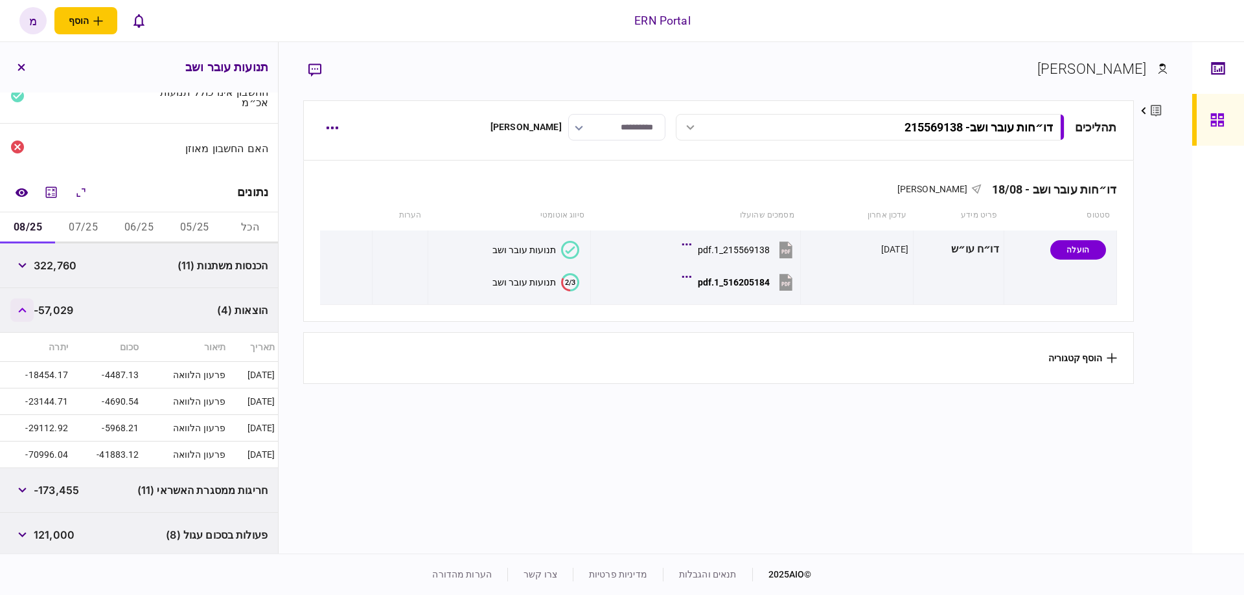
click at [27, 314] on button "button" at bounding box center [21, 310] width 23 height 23
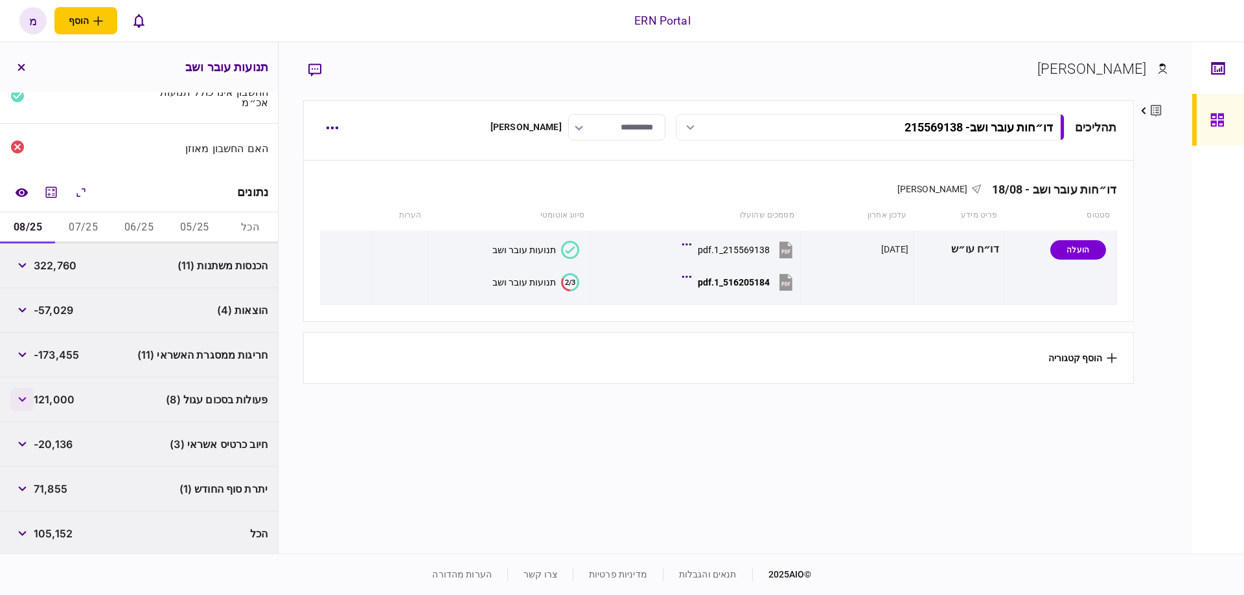
click at [29, 400] on button "button" at bounding box center [21, 399] width 23 height 23
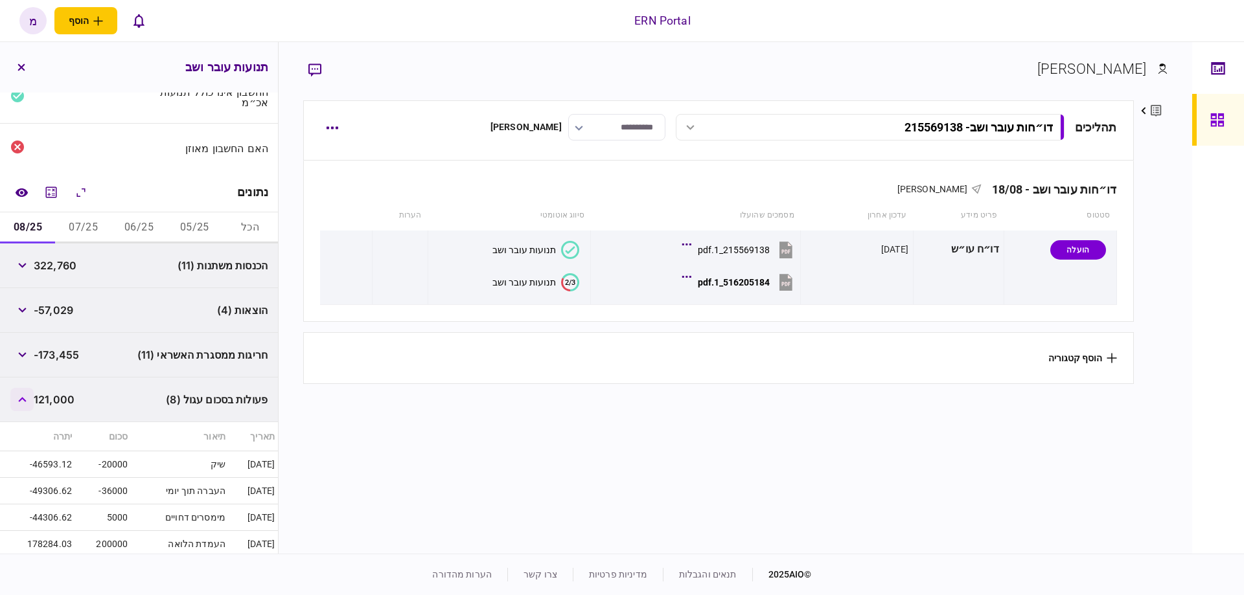
click at [29, 400] on button "button" at bounding box center [21, 399] width 23 height 23
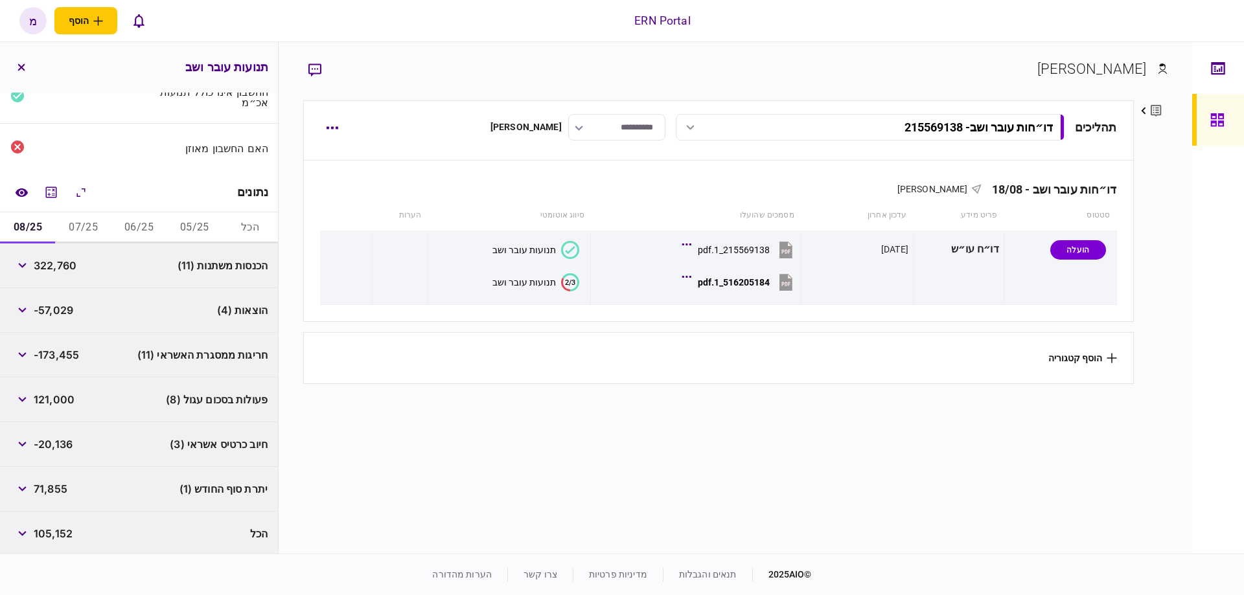
click at [89, 226] on button "07/25" at bounding box center [84, 227] width 56 height 31
click at [25, 399] on icon "button" at bounding box center [22, 399] width 8 height 5
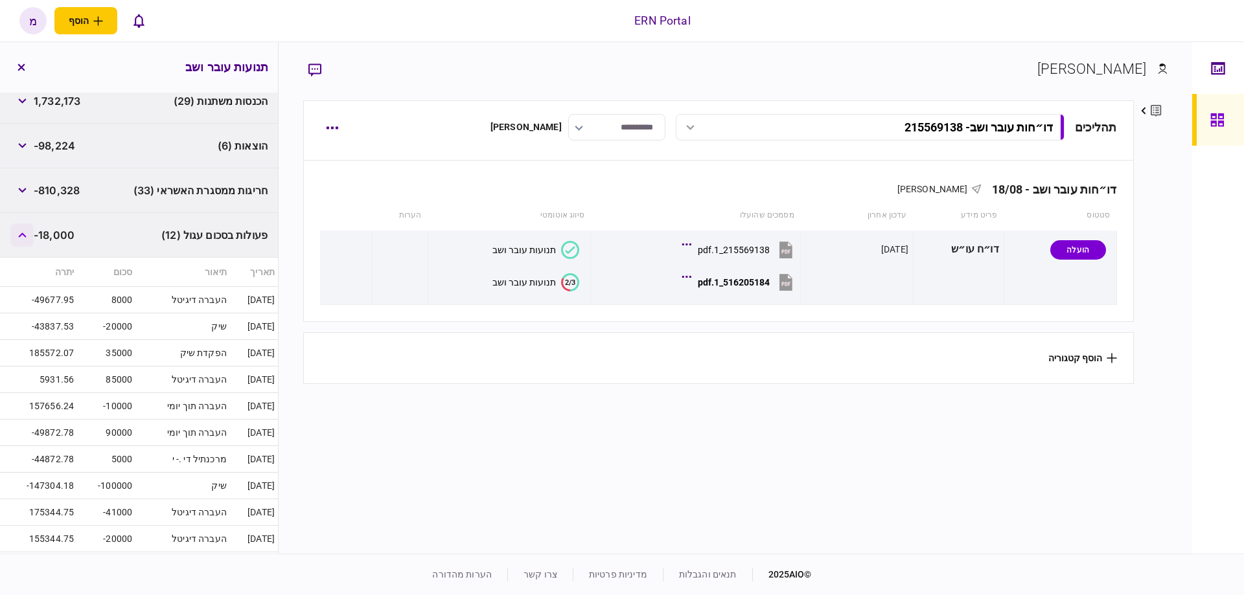
click at [30, 238] on button "button" at bounding box center [21, 234] width 23 height 23
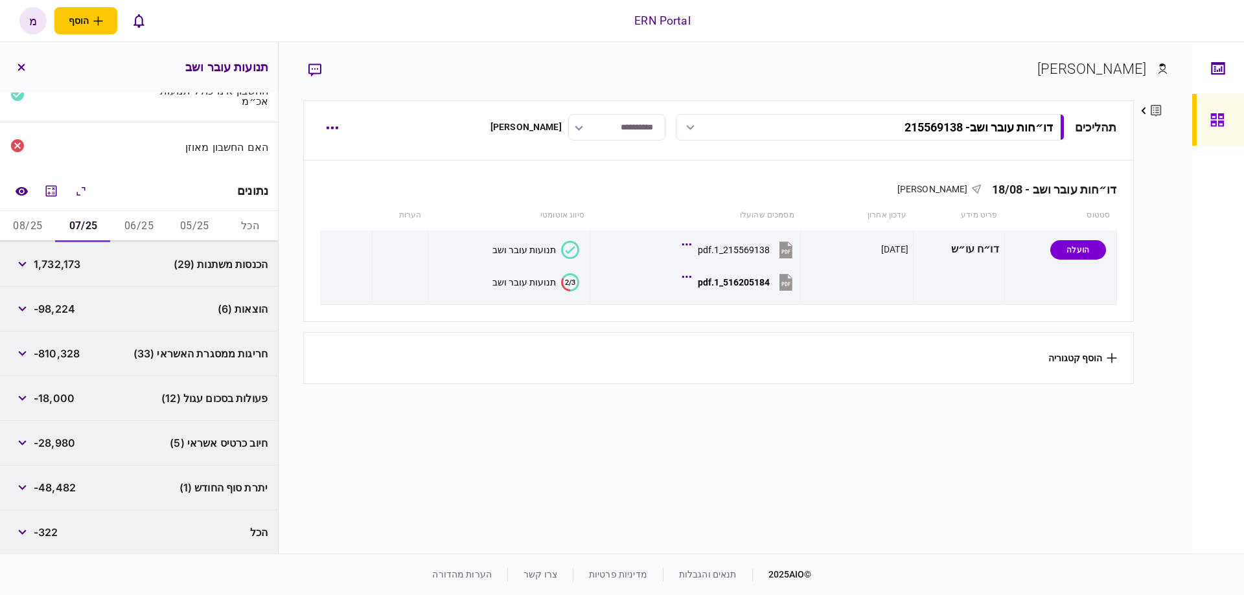
scroll to position [0, 0]
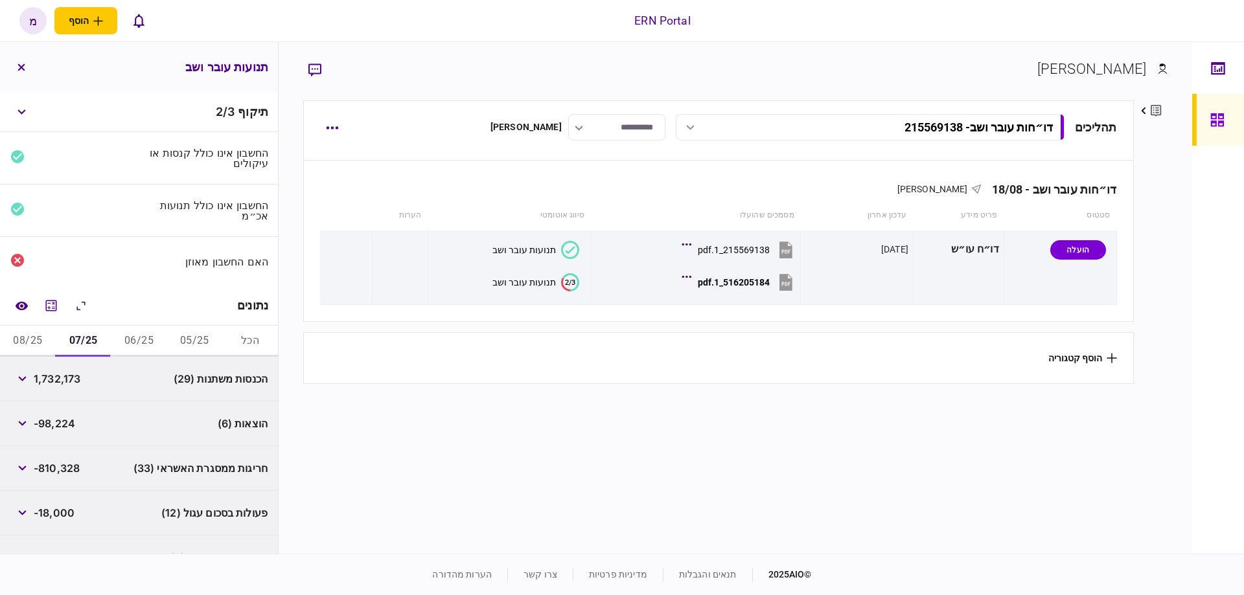
click at [29, 347] on button "08/25" at bounding box center [28, 341] width 56 height 31
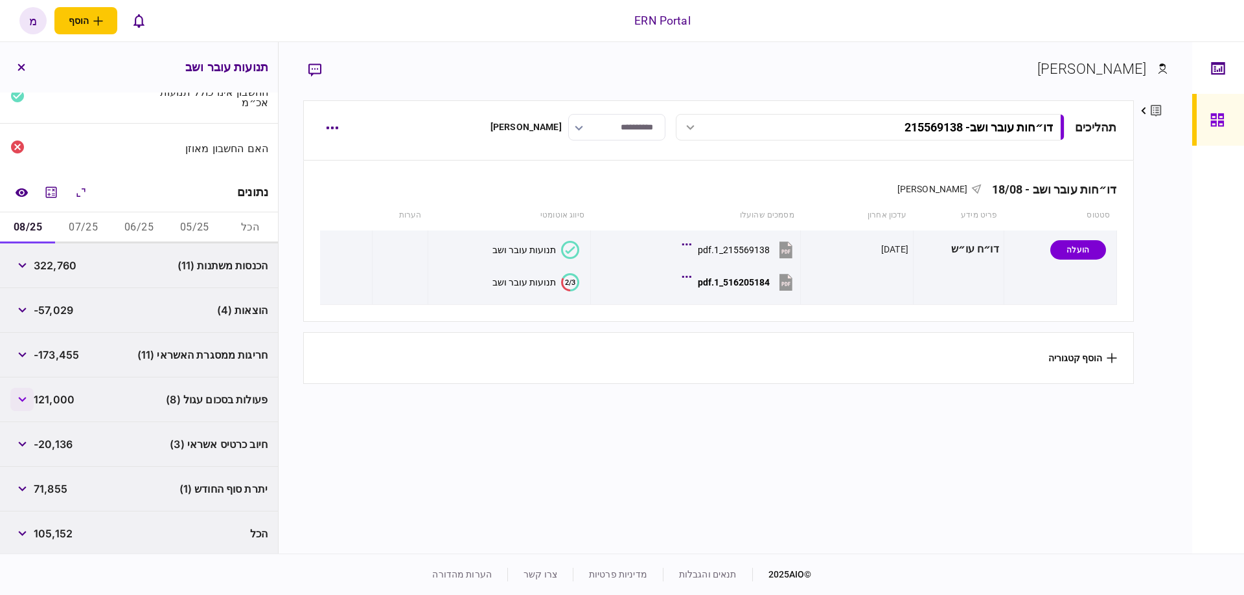
click at [30, 398] on button "button" at bounding box center [21, 399] width 23 height 23
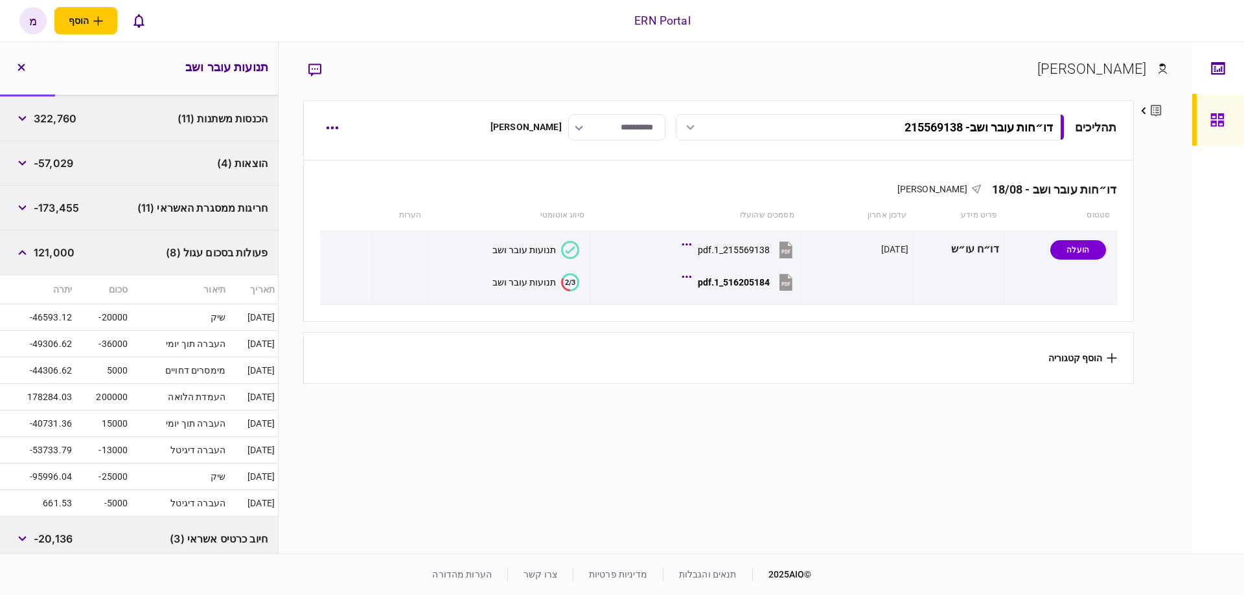
scroll to position [0, 0]
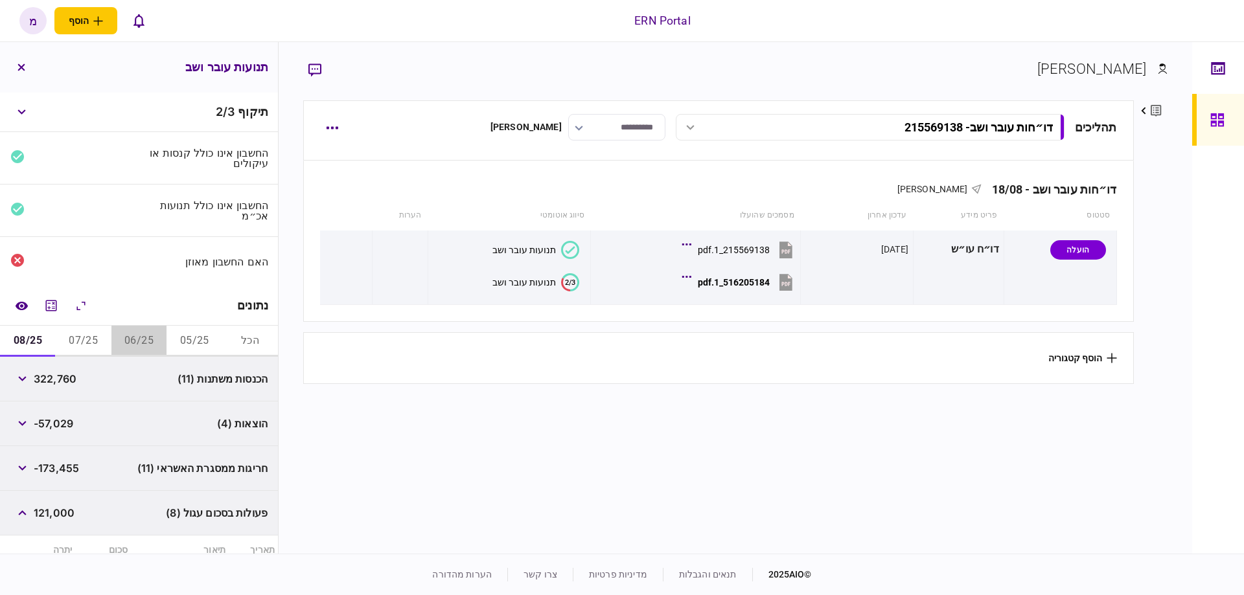
click at [148, 343] on button "06/25" at bounding box center [139, 341] width 56 height 31
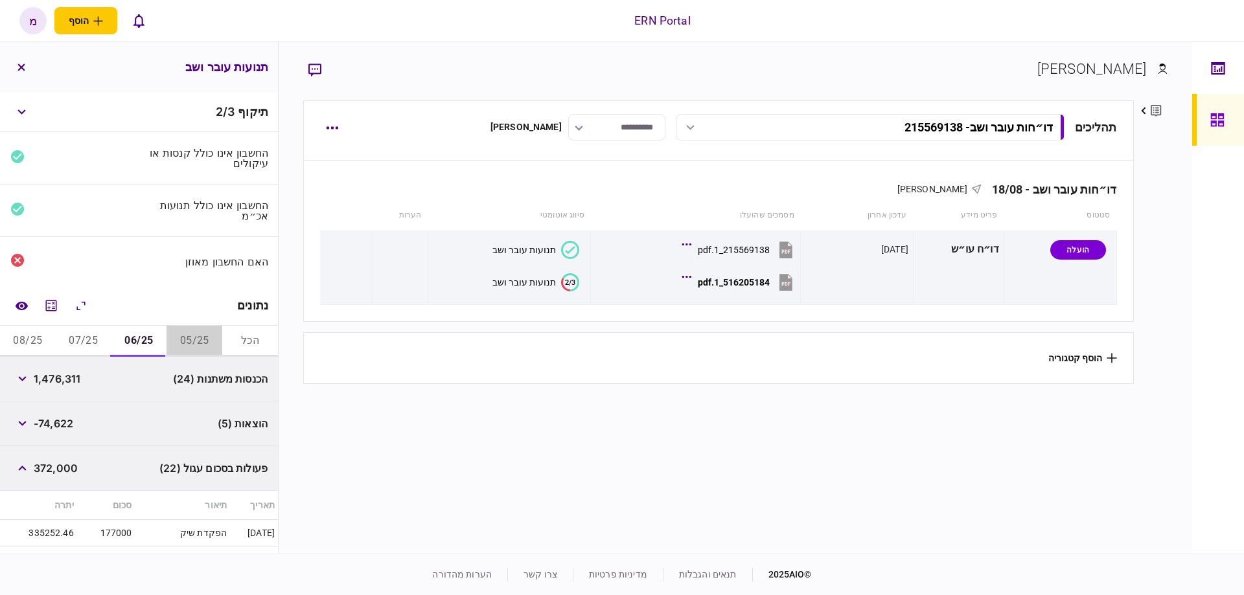
click at [191, 341] on button "05/25" at bounding box center [194, 341] width 56 height 31
click at [34, 418] on button "button" at bounding box center [21, 423] width 23 height 23
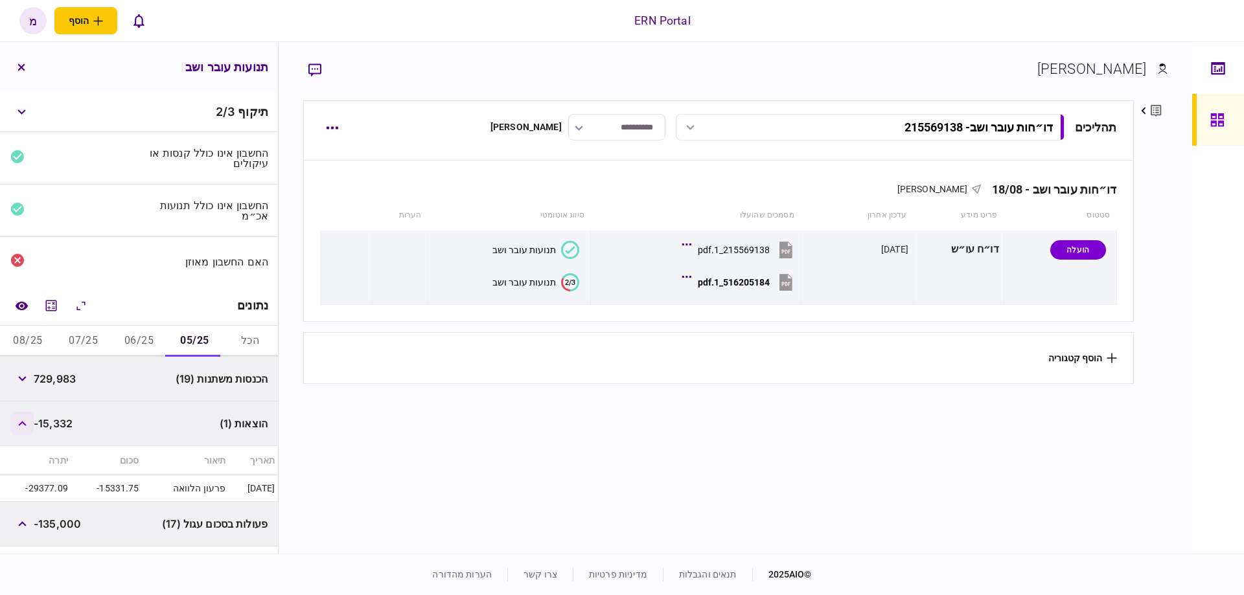
click at [34, 418] on button "button" at bounding box center [21, 423] width 23 height 23
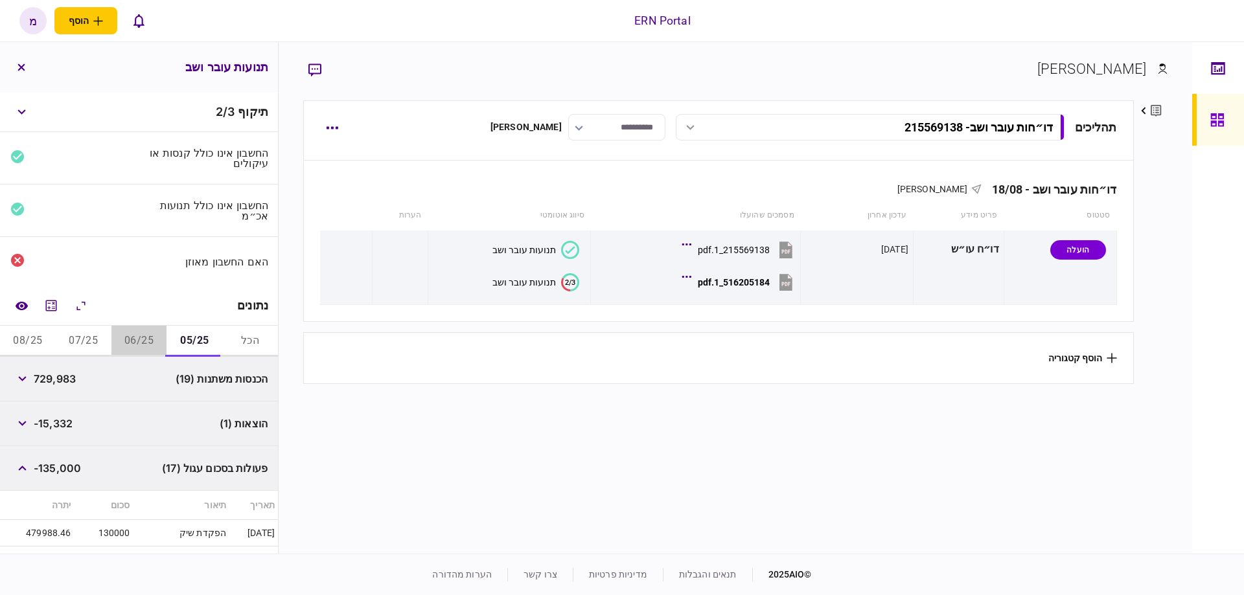
click at [150, 342] on button "06/25" at bounding box center [139, 341] width 56 height 31
click at [32, 418] on button "button" at bounding box center [21, 423] width 23 height 23
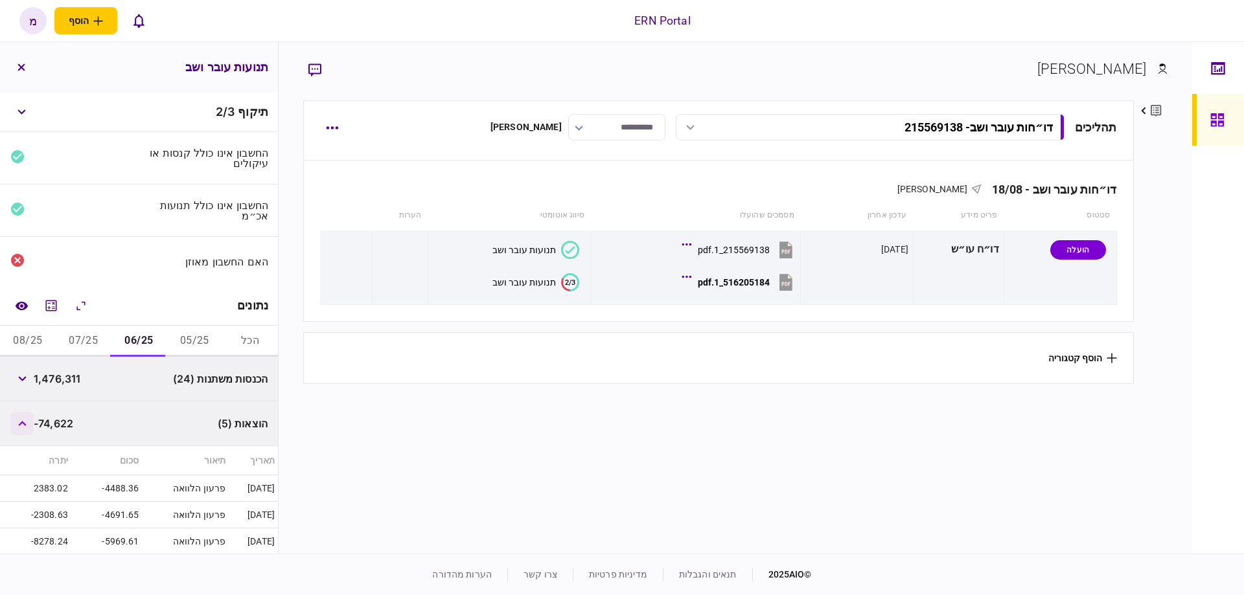
scroll to position [73, 0]
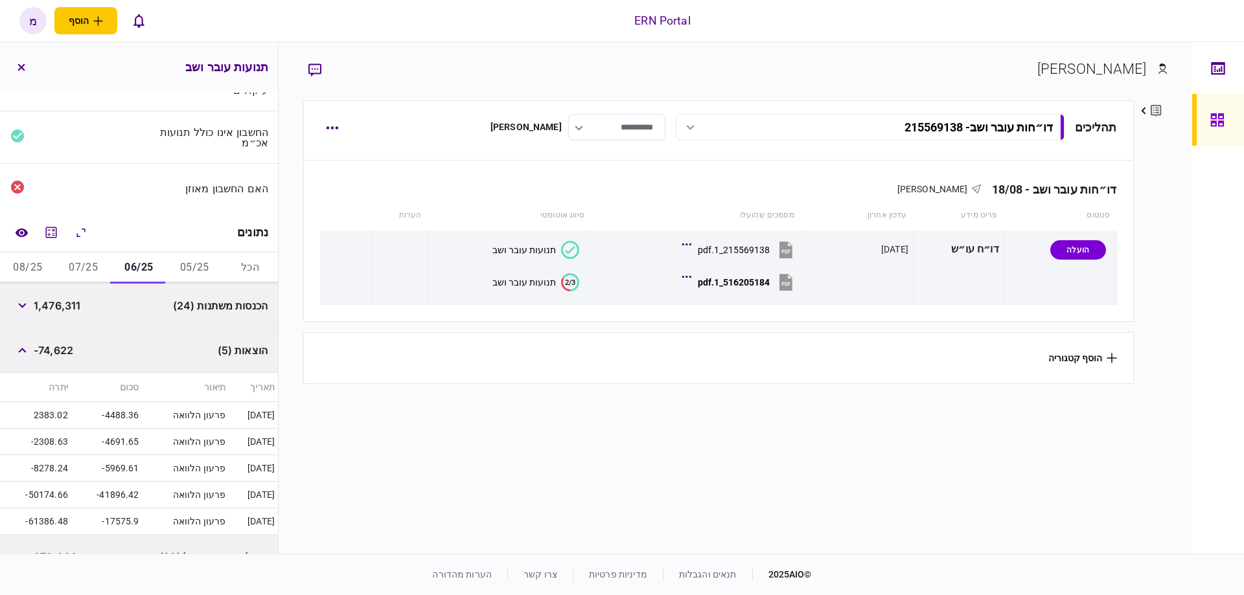
click at [200, 270] on button "05/25" at bounding box center [194, 268] width 56 height 31
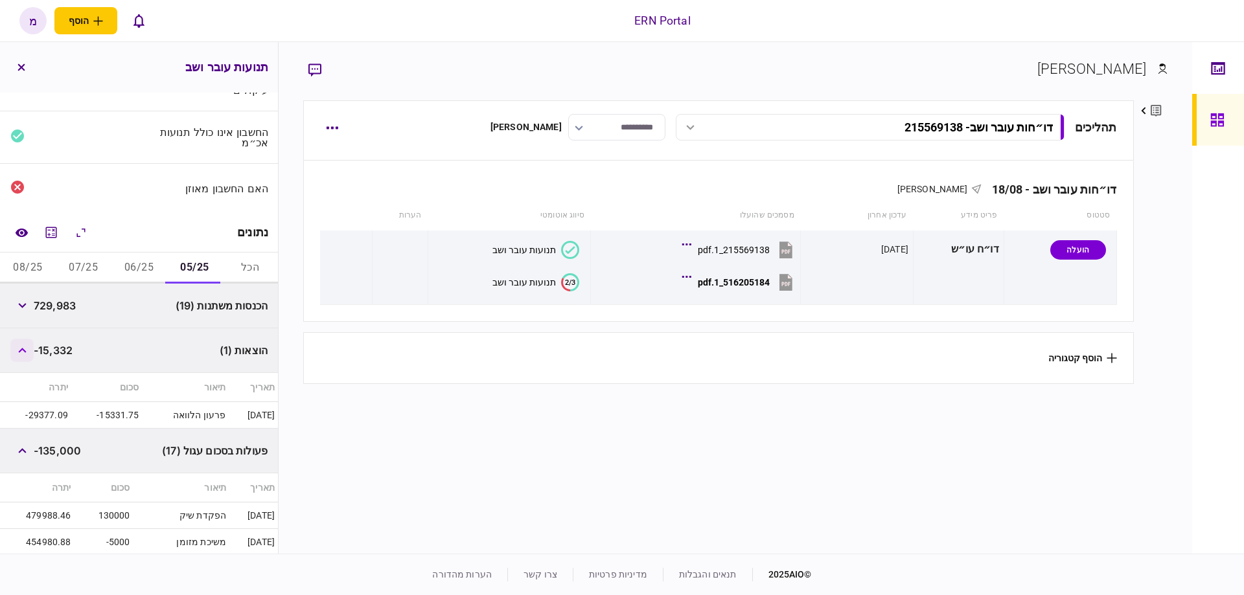
click at [19, 352] on button "button" at bounding box center [21, 350] width 23 height 23
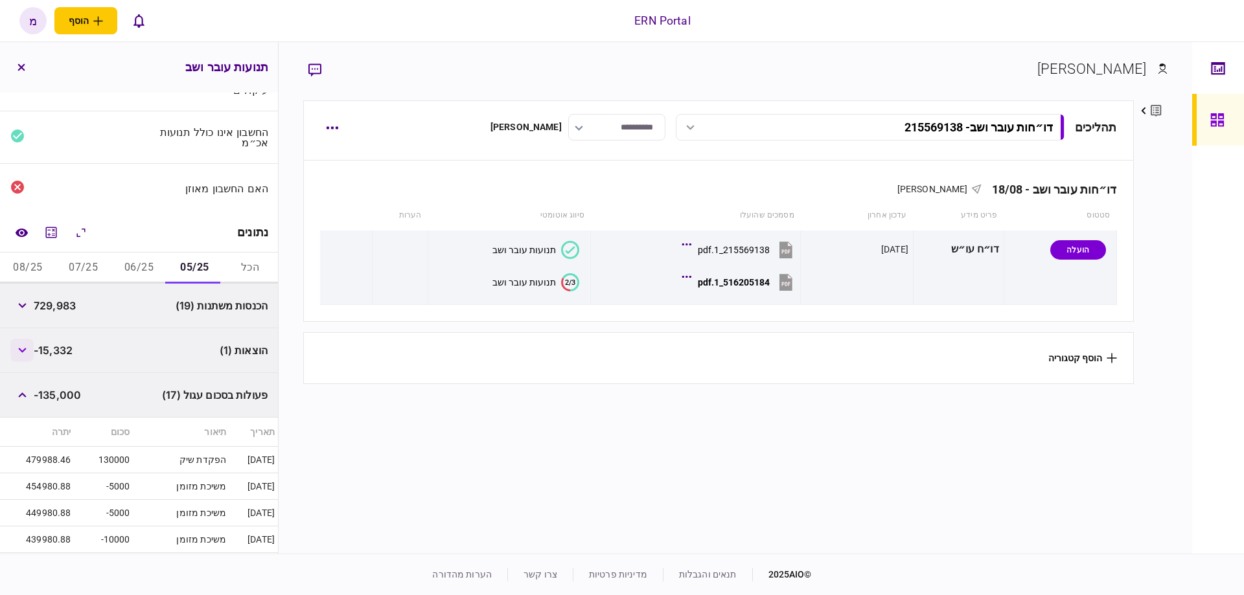
click at [29, 341] on button "button" at bounding box center [21, 350] width 23 height 23
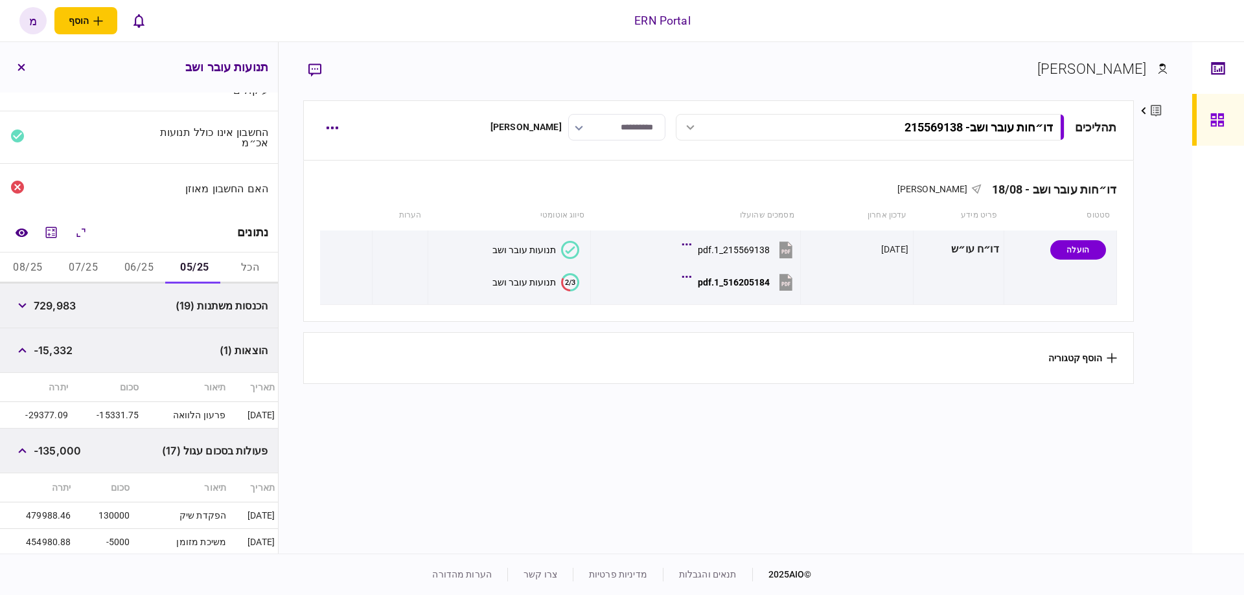
drag, startPoint x: 144, startPoint y: 262, endPoint x: 154, endPoint y: 426, distance: 164.2
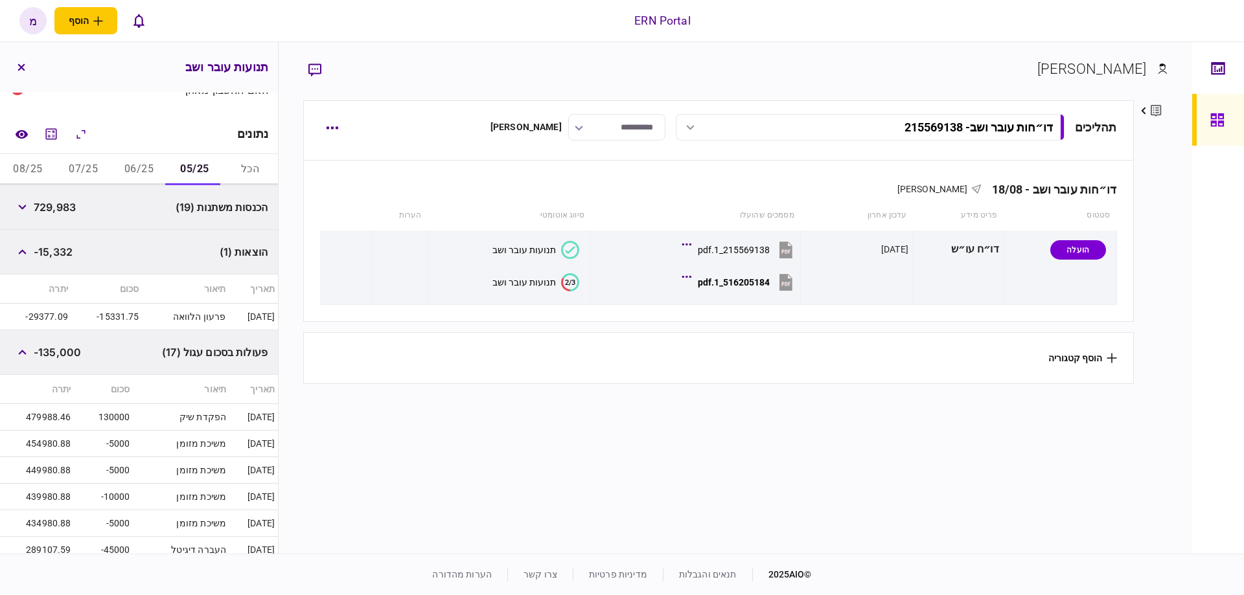
scroll to position [107, 0]
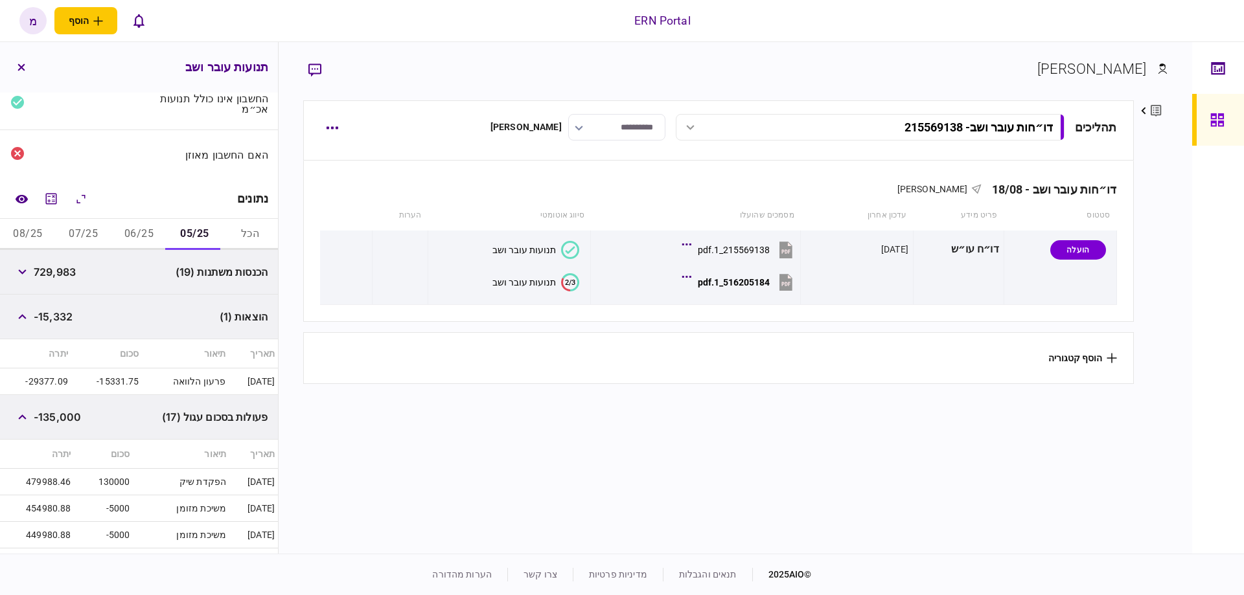
click at [133, 243] on button "06/25" at bounding box center [139, 234] width 56 height 31
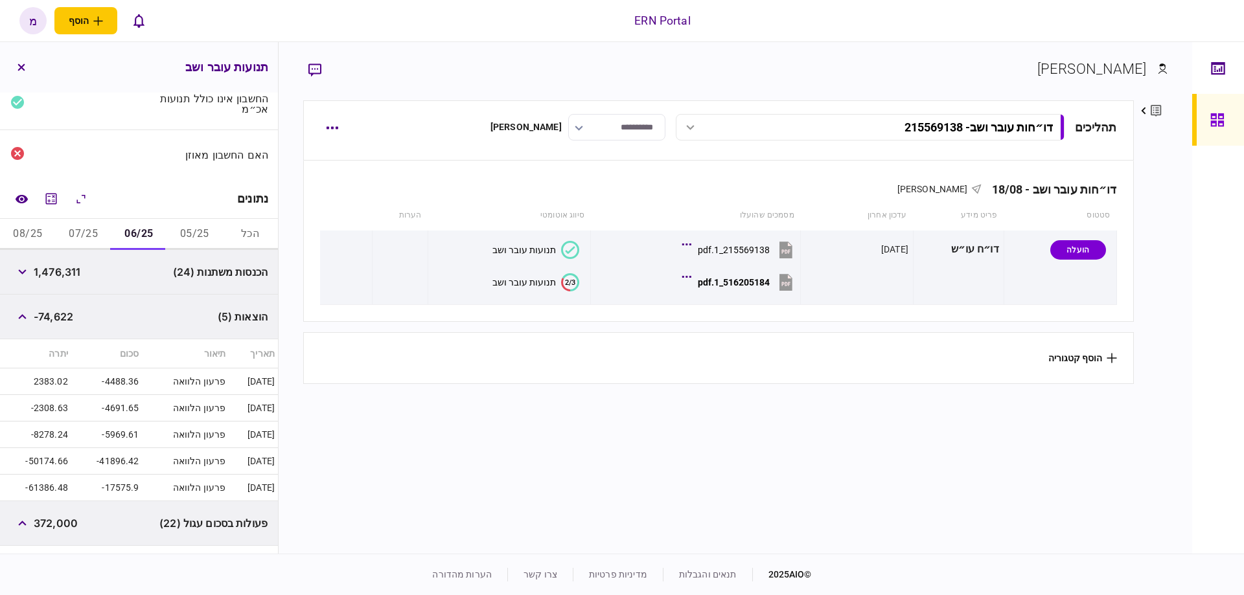
click at [95, 238] on button "07/25" at bounding box center [84, 234] width 56 height 31
click at [26, 222] on button "08/25" at bounding box center [28, 234] width 56 height 31
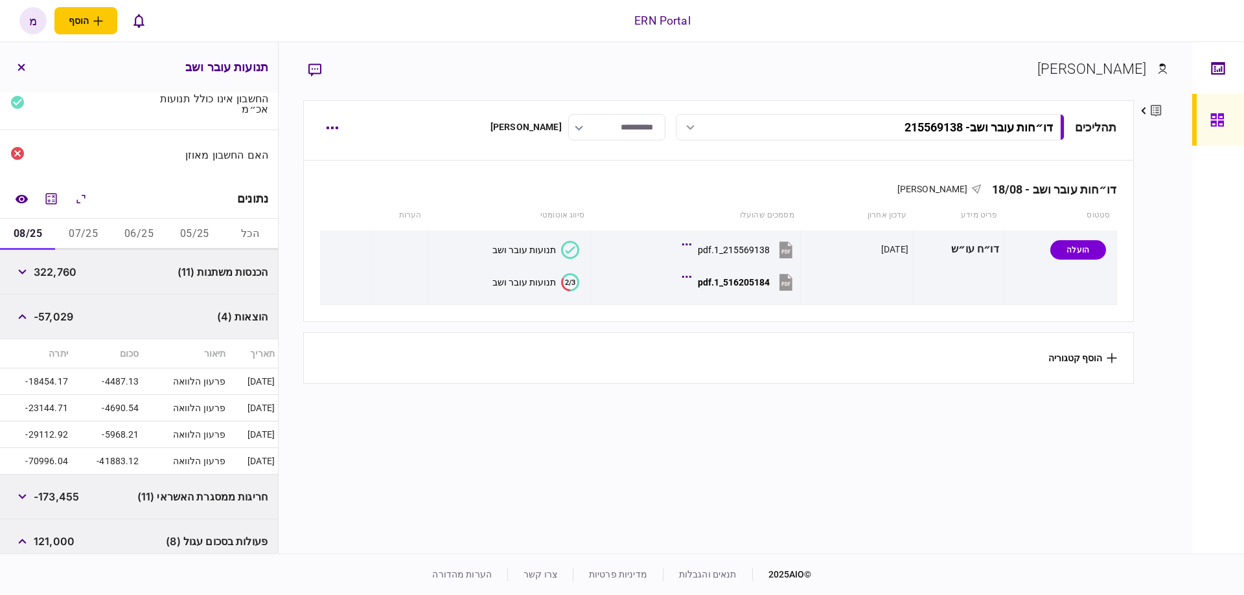
click at [197, 223] on button "05/25" at bounding box center [194, 234] width 56 height 31
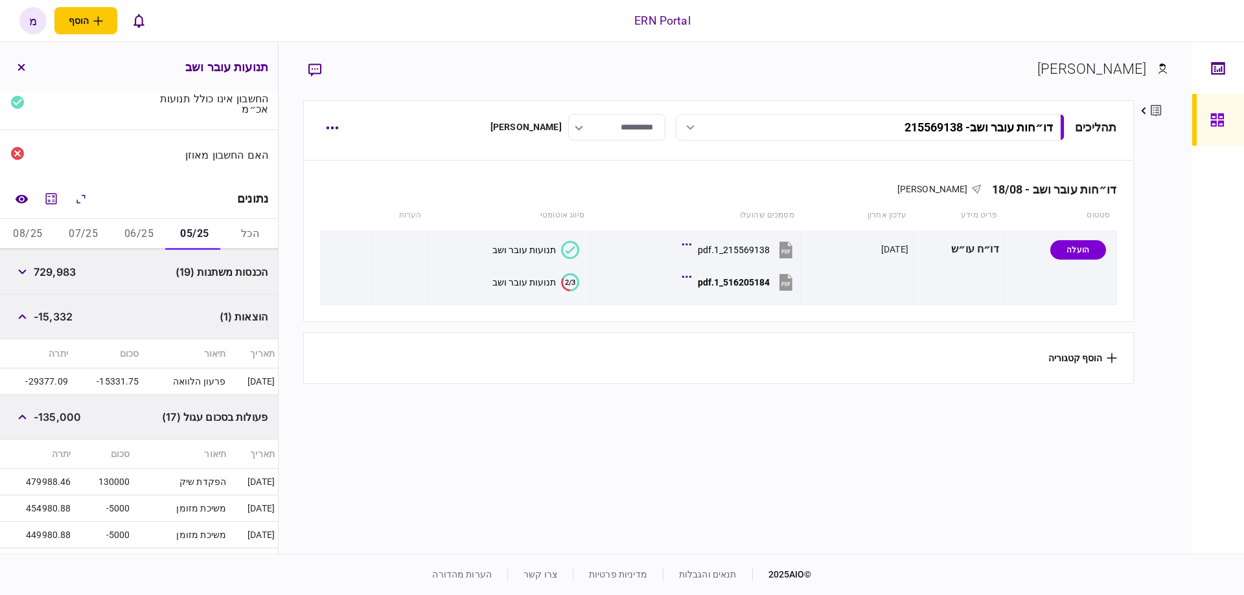
click at [43, 233] on button "08/25" at bounding box center [28, 234] width 56 height 31
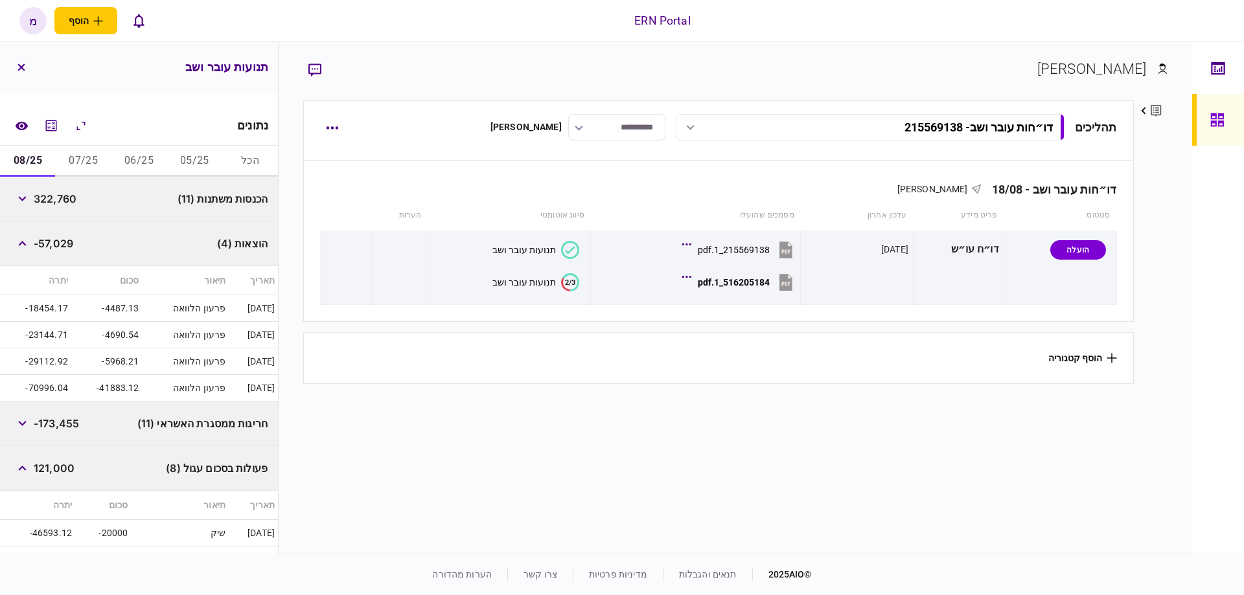
scroll to position [490, 0]
